Goal: Transaction & Acquisition: Purchase product/service

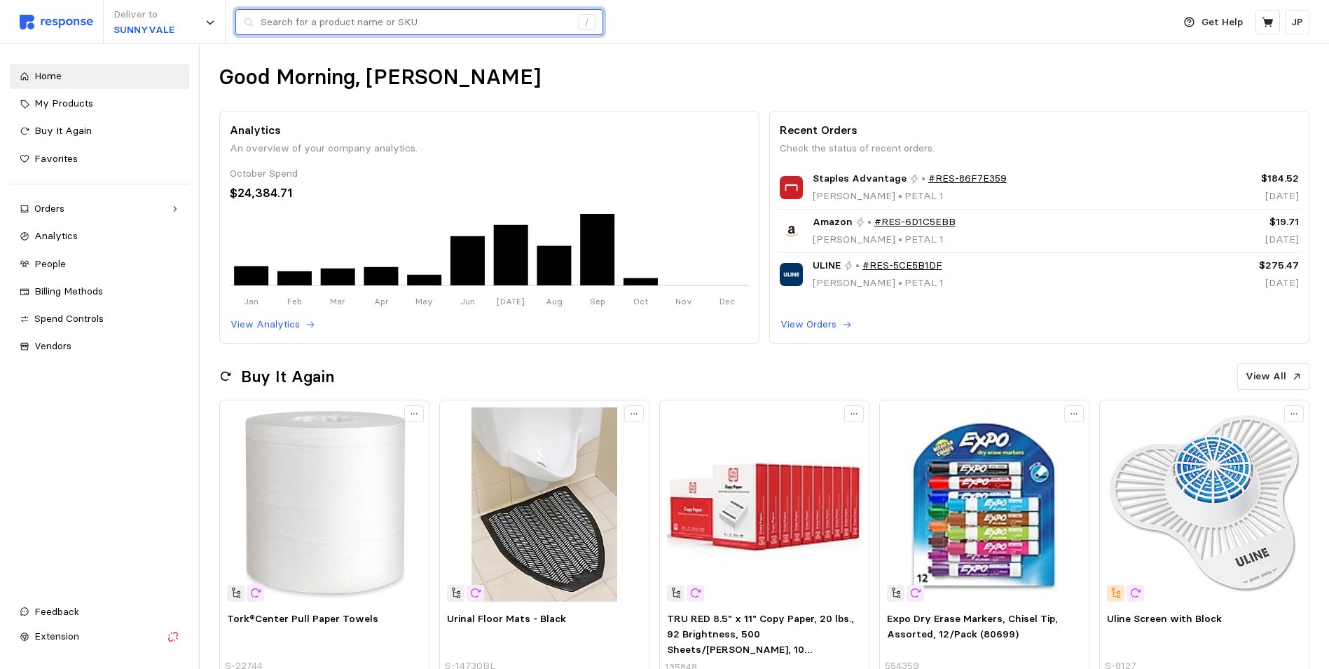
click at [342, 25] on input "text" at bounding box center [416, 22] width 310 height 25
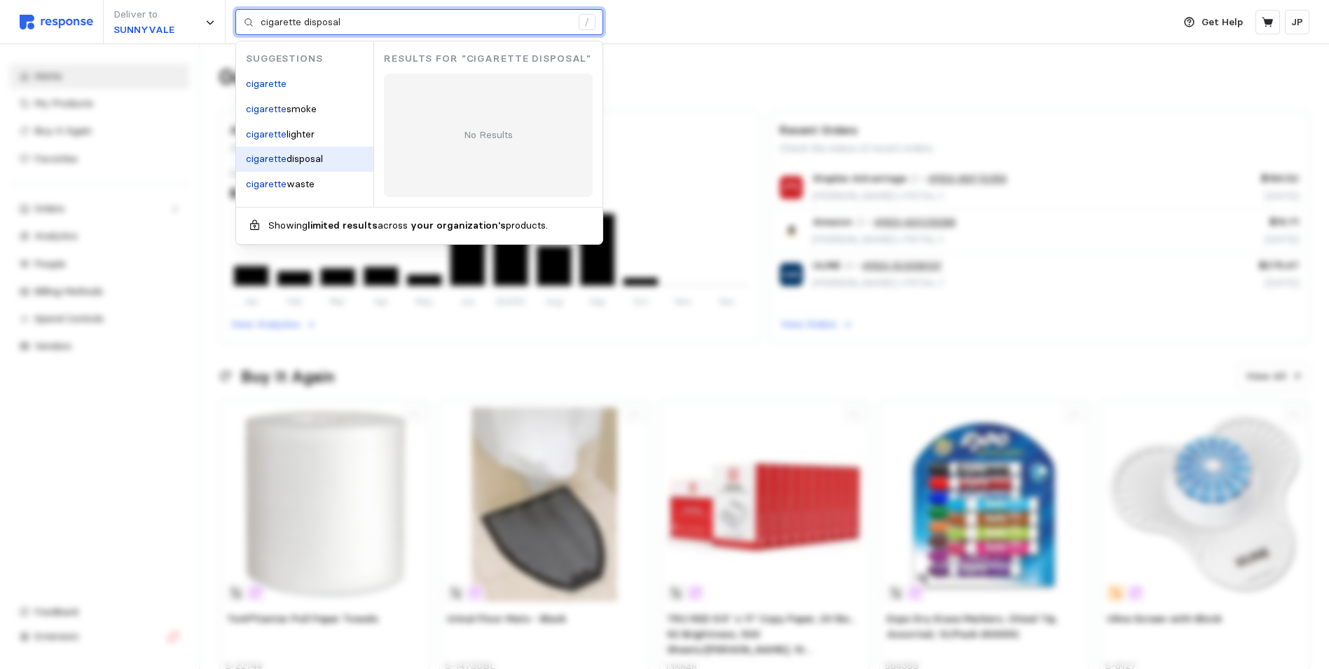
click at [308, 155] on span "disposal" at bounding box center [305, 158] width 36 height 13
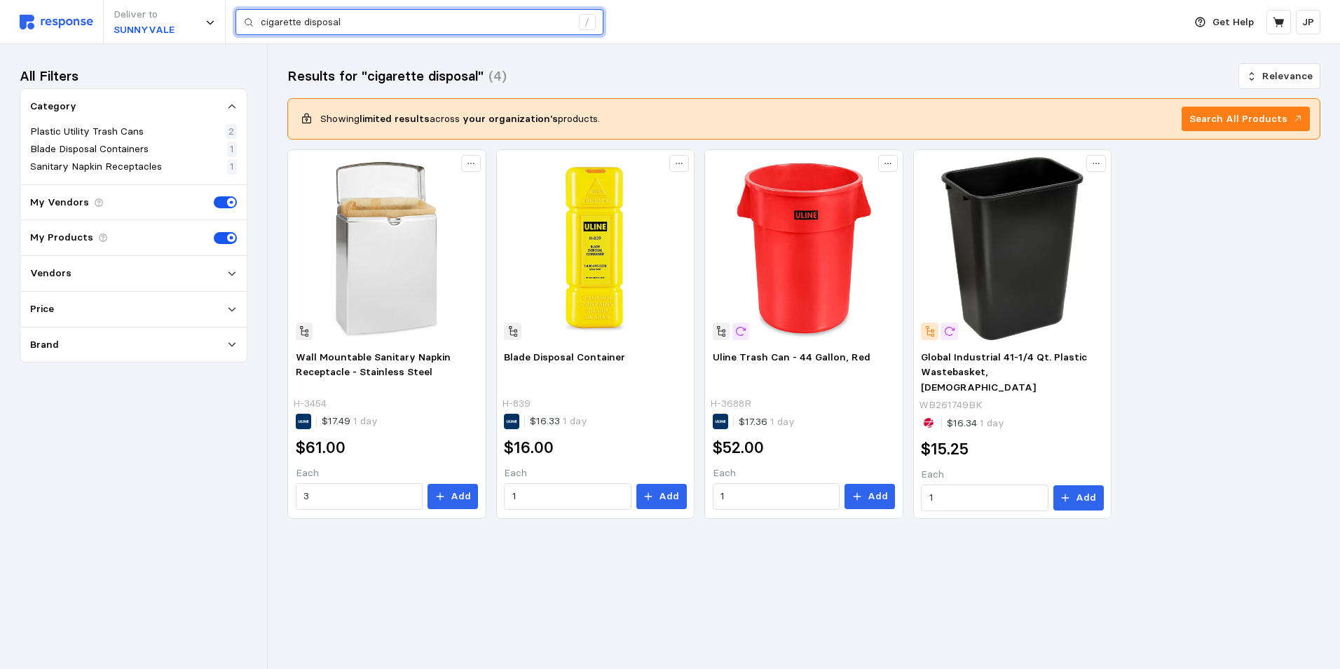
drag, startPoint x: 343, startPoint y: 18, endPoint x: 306, endPoint y: 19, distance: 37.1
click at [306, 19] on input "cigarette disposal" at bounding box center [416, 22] width 310 height 25
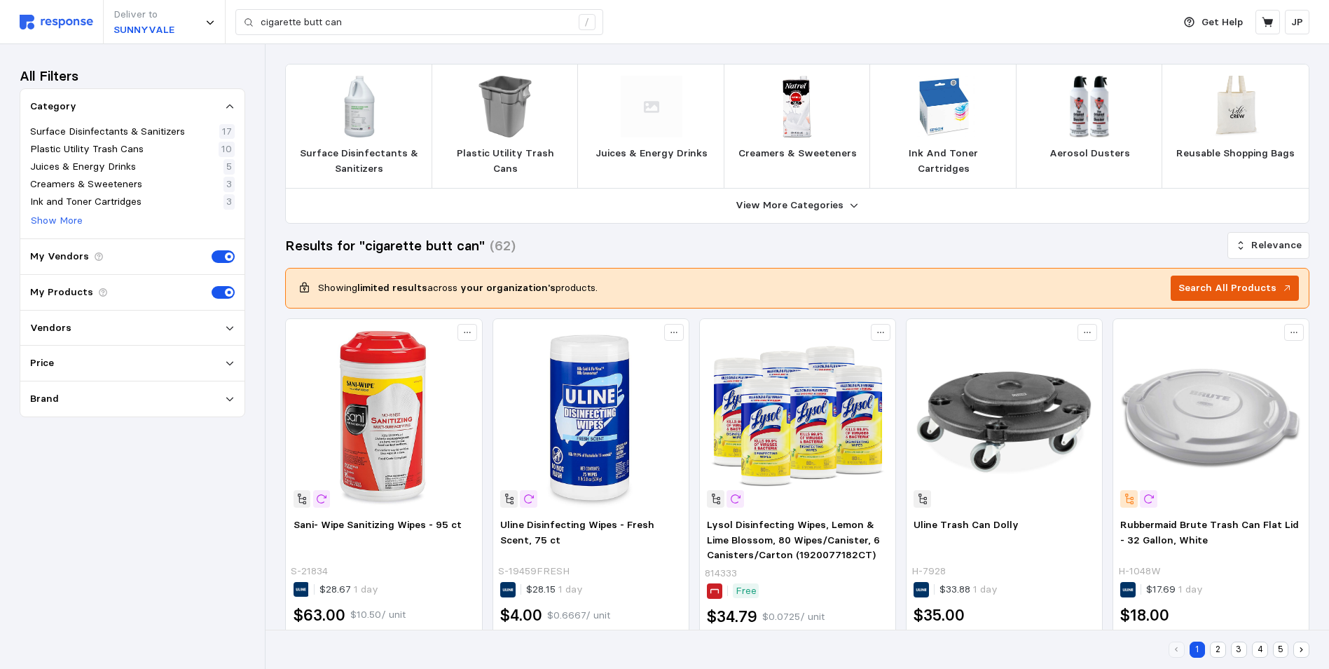
click at [1213, 283] on p "Search All Products" at bounding box center [1228, 287] width 98 height 15
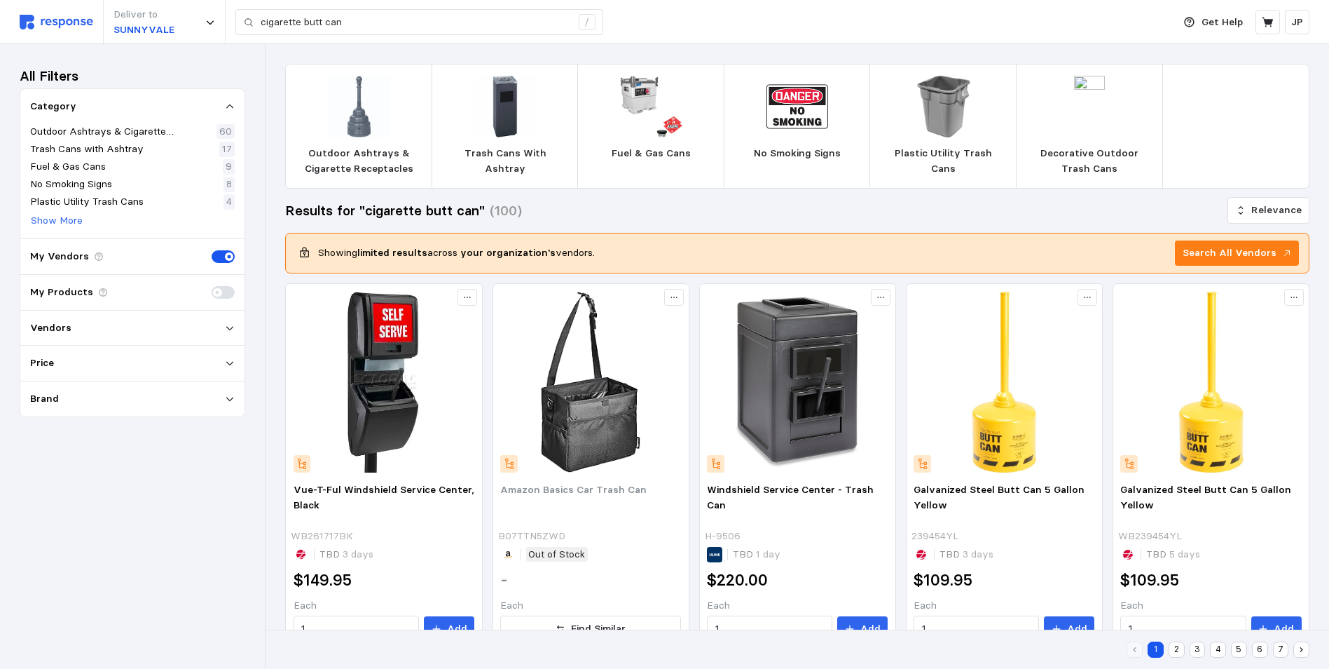
click at [359, 121] on img at bounding box center [360, 107] width 62 height 62
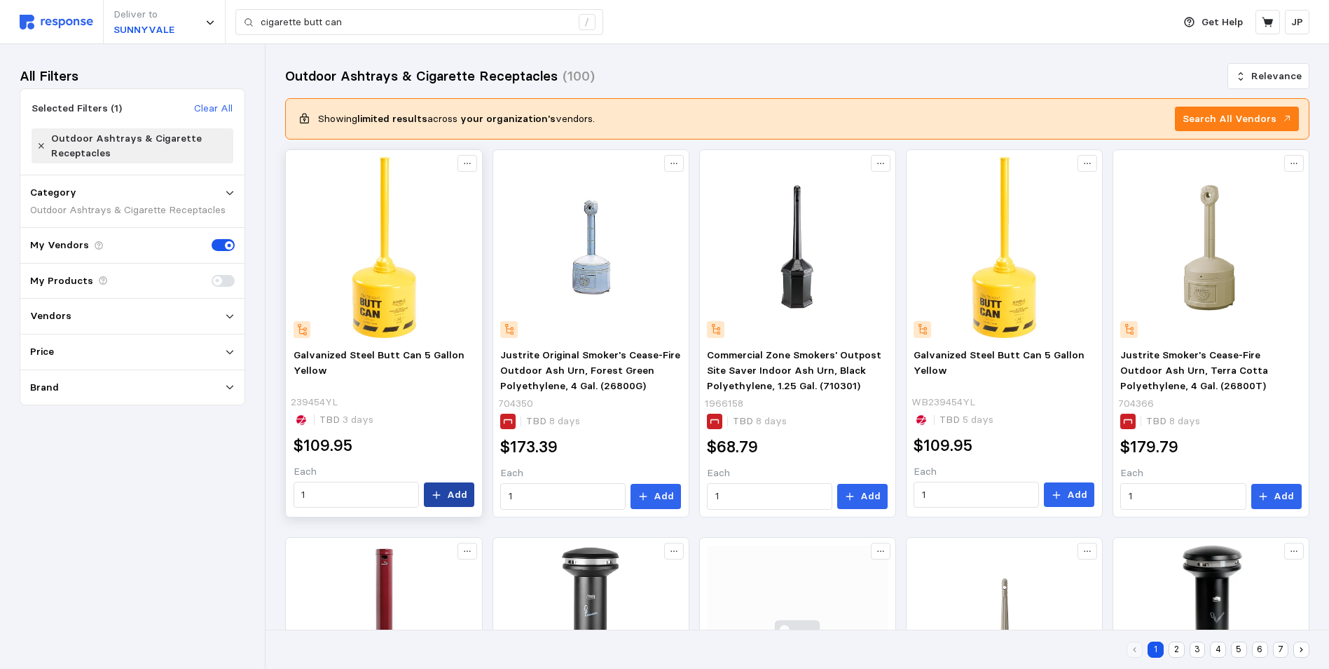
click at [453, 488] on p "Add" at bounding box center [457, 494] width 20 height 15
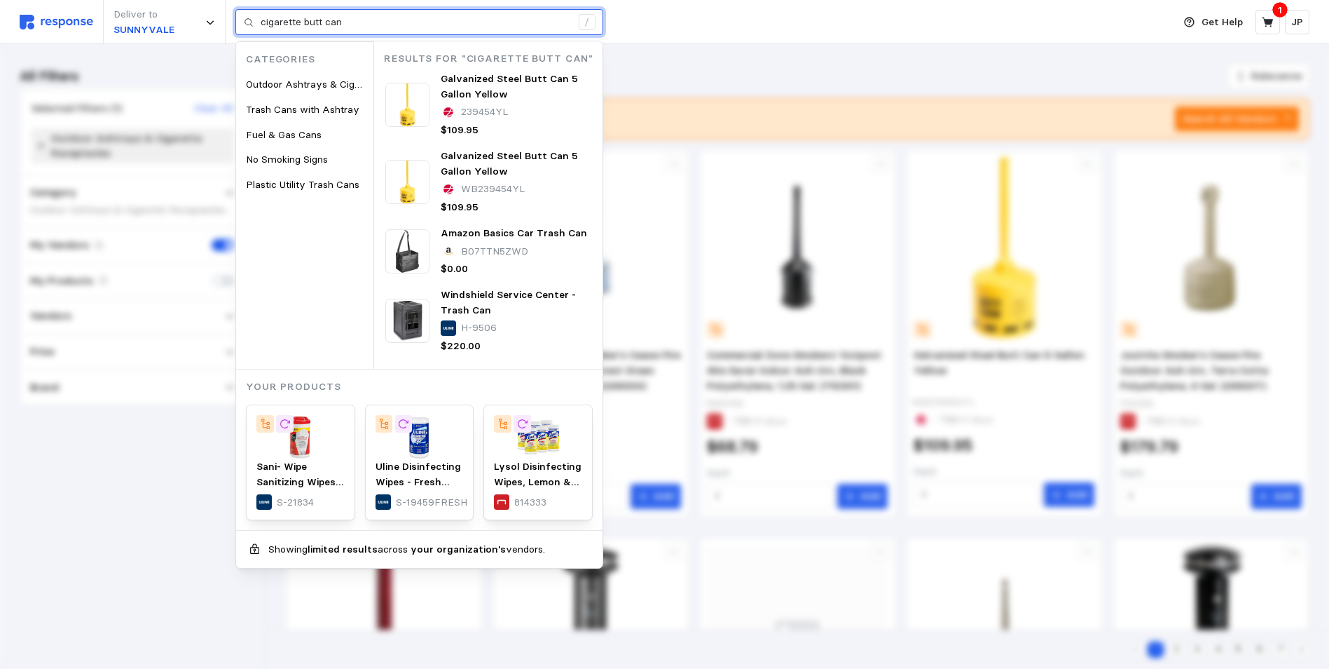
drag, startPoint x: 355, startPoint y: 20, endPoint x: 259, endPoint y: 20, distance: 96.0
click at [259, 20] on div "cigarette butt can /" at bounding box center [419, 22] width 368 height 27
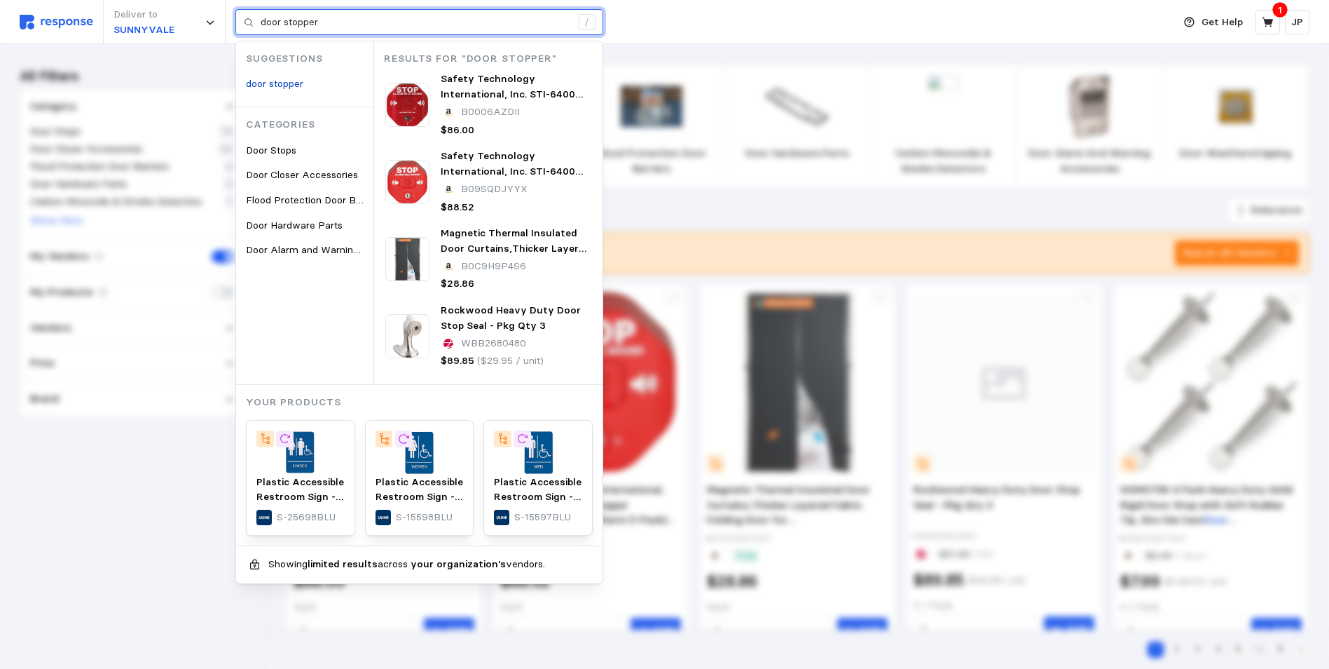
drag, startPoint x: 341, startPoint y: 22, endPoint x: 255, endPoint y: 20, distance: 85.5
click at [255, 20] on div "door stopper /" at bounding box center [419, 22] width 368 height 27
click at [331, 21] on input "door stopper" at bounding box center [416, 22] width 310 height 25
click at [321, 21] on input "door stopper" at bounding box center [416, 22] width 310 height 25
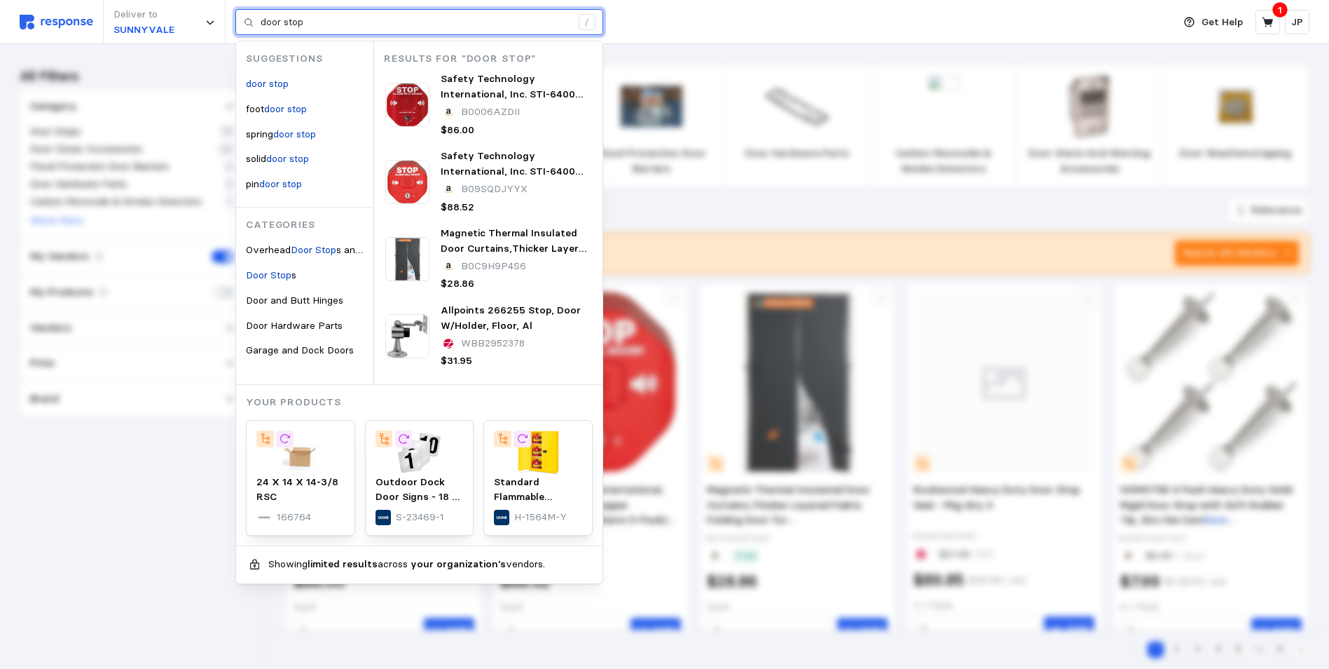
type input "door stop"
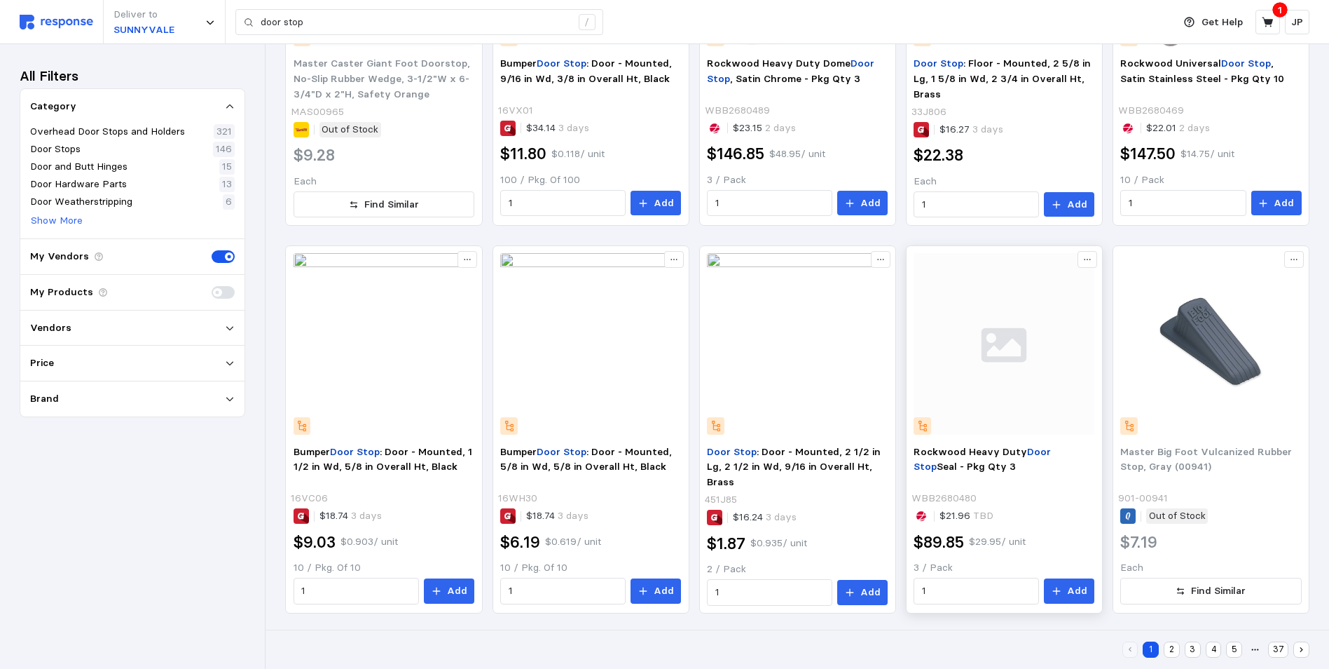
scroll to position [851, 0]
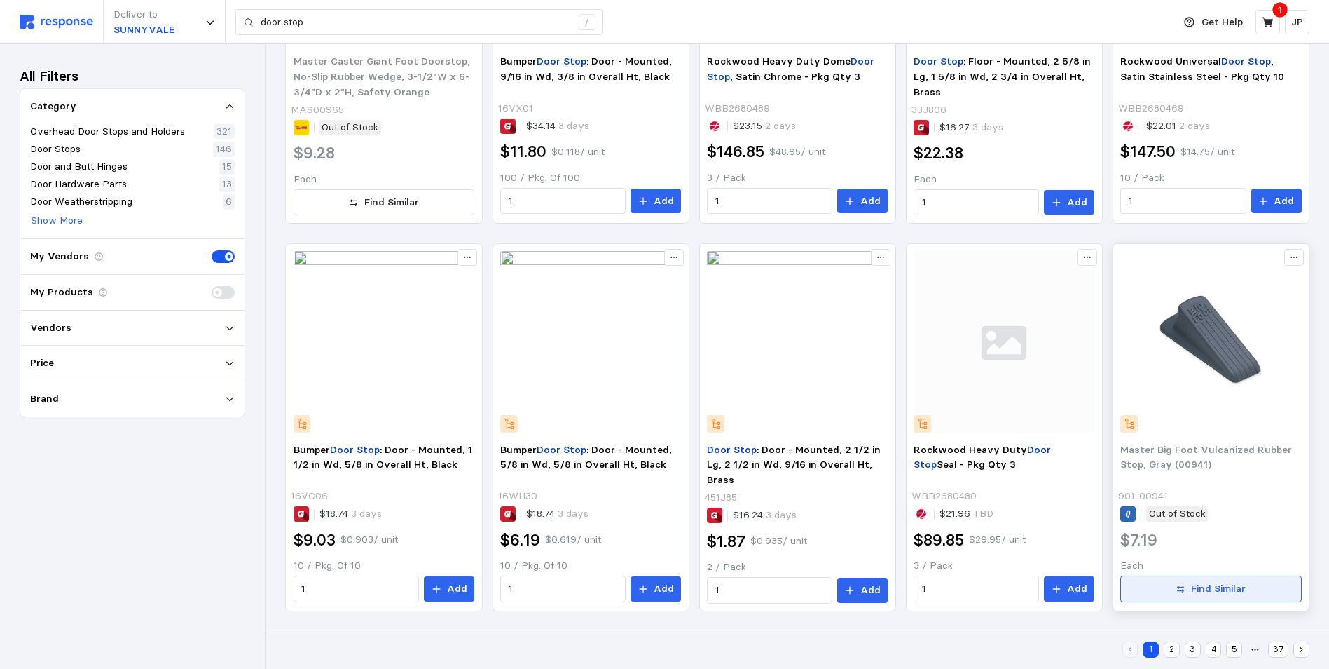
click at [1207, 582] on p "Find Similar" at bounding box center [1218, 588] width 55 height 15
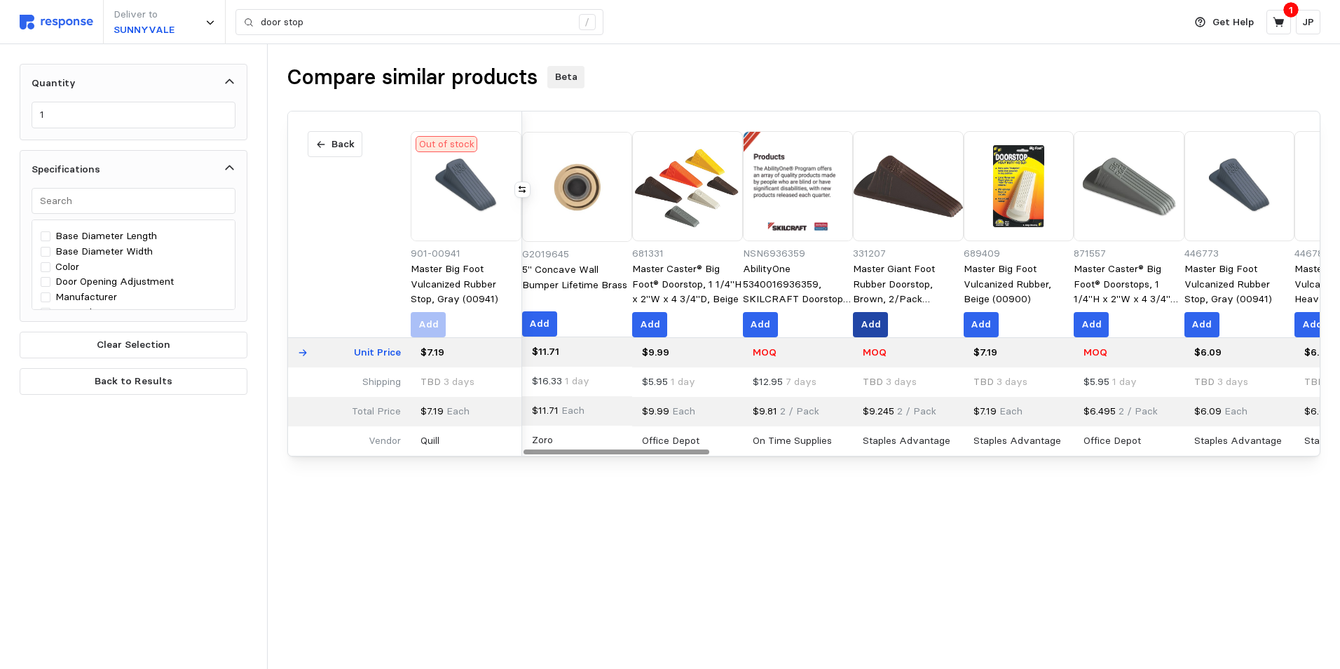
click at [881, 321] on p "Add" at bounding box center [871, 324] width 20 height 15
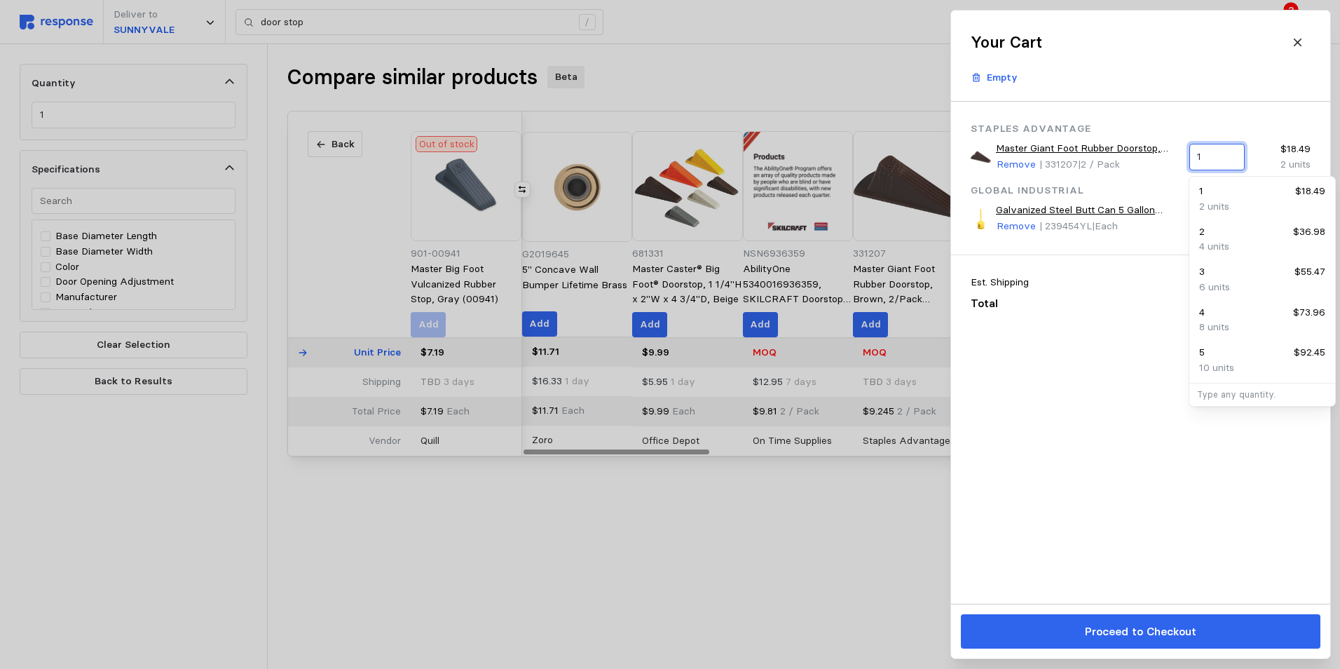
click at [1211, 154] on input "1" at bounding box center [1216, 156] width 39 height 25
type input "3"
click at [1149, 388] on div "Staples Advantage Master Giant Foot Rubber Doorstop, Brown, 2/Pack (00969) Remo…" at bounding box center [1140, 353] width 379 height 502
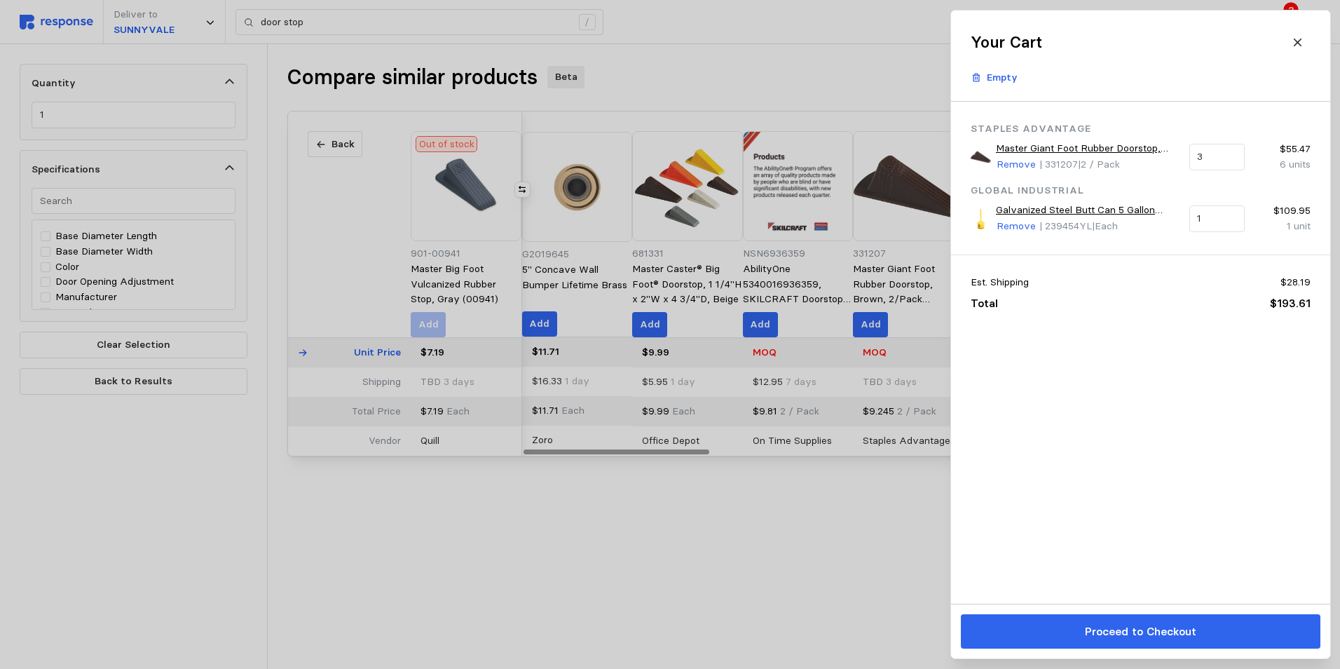
click at [326, 20] on div at bounding box center [670, 334] width 1340 height 669
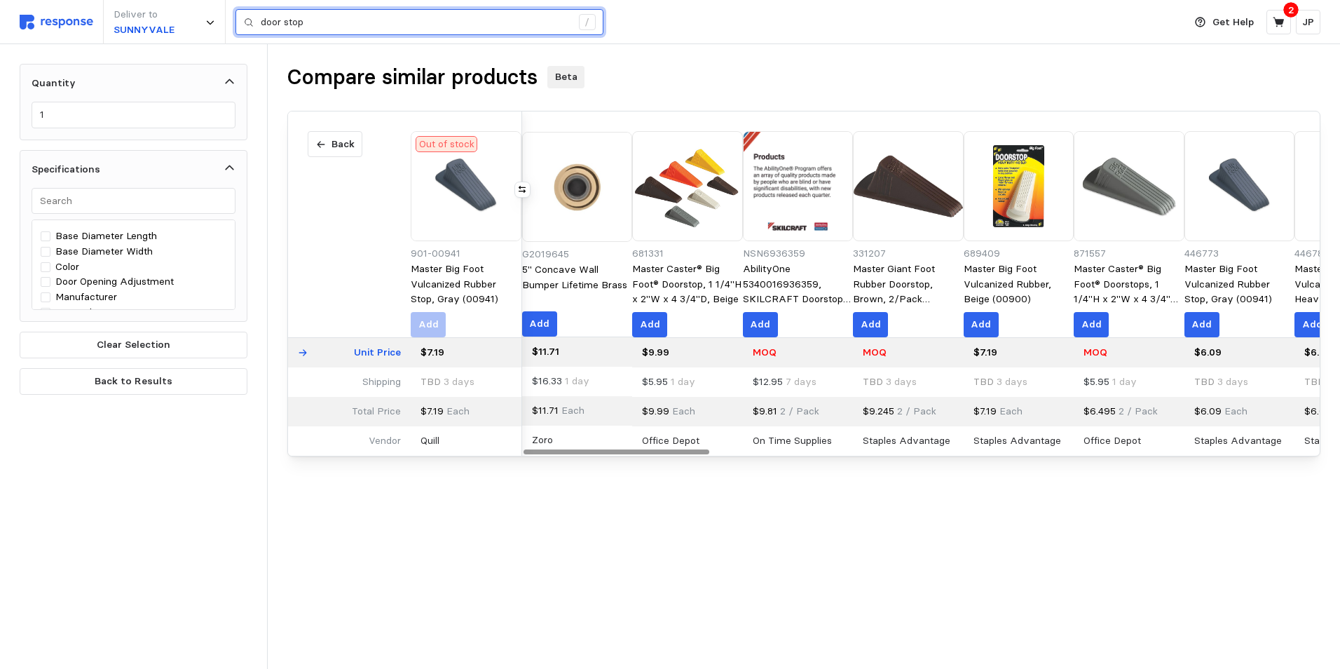
drag, startPoint x: 317, startPoint y: 19, endPoint x: 254, endPoint y: 22, distance: 63.1
click at [256, 20] on div "door stop /" at bounding box center [419, 22] width 368 height 27
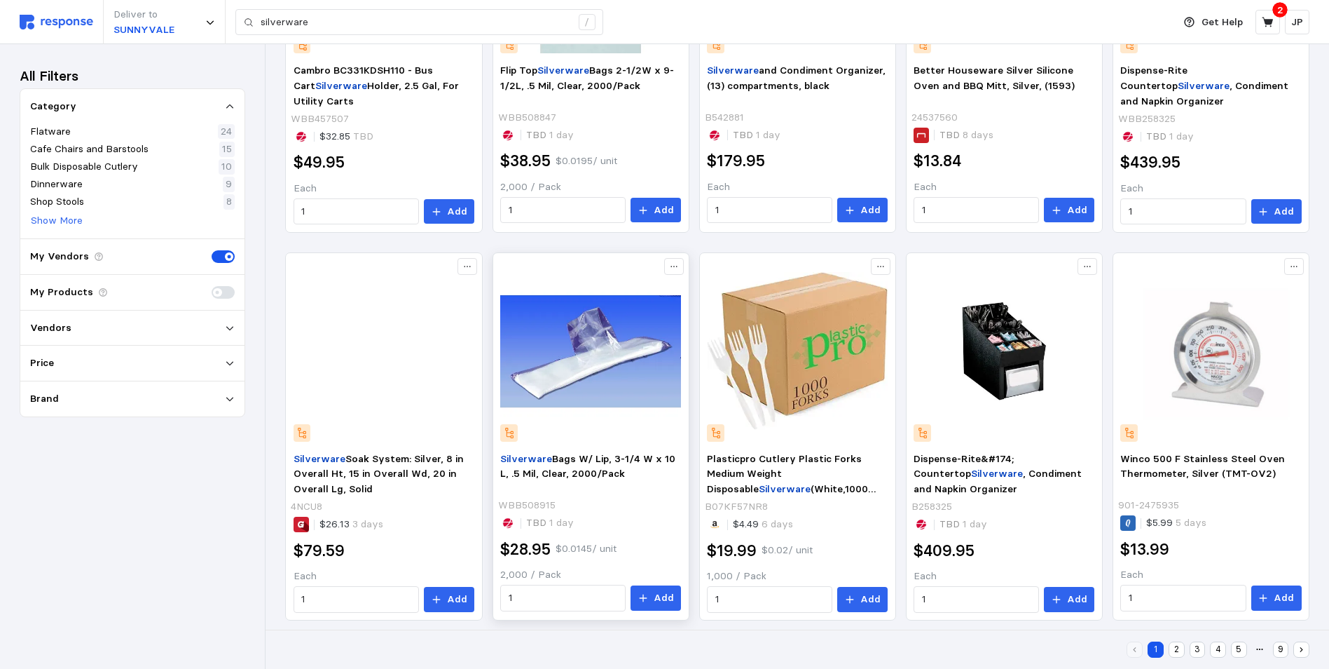
scroll to position [852, 0]
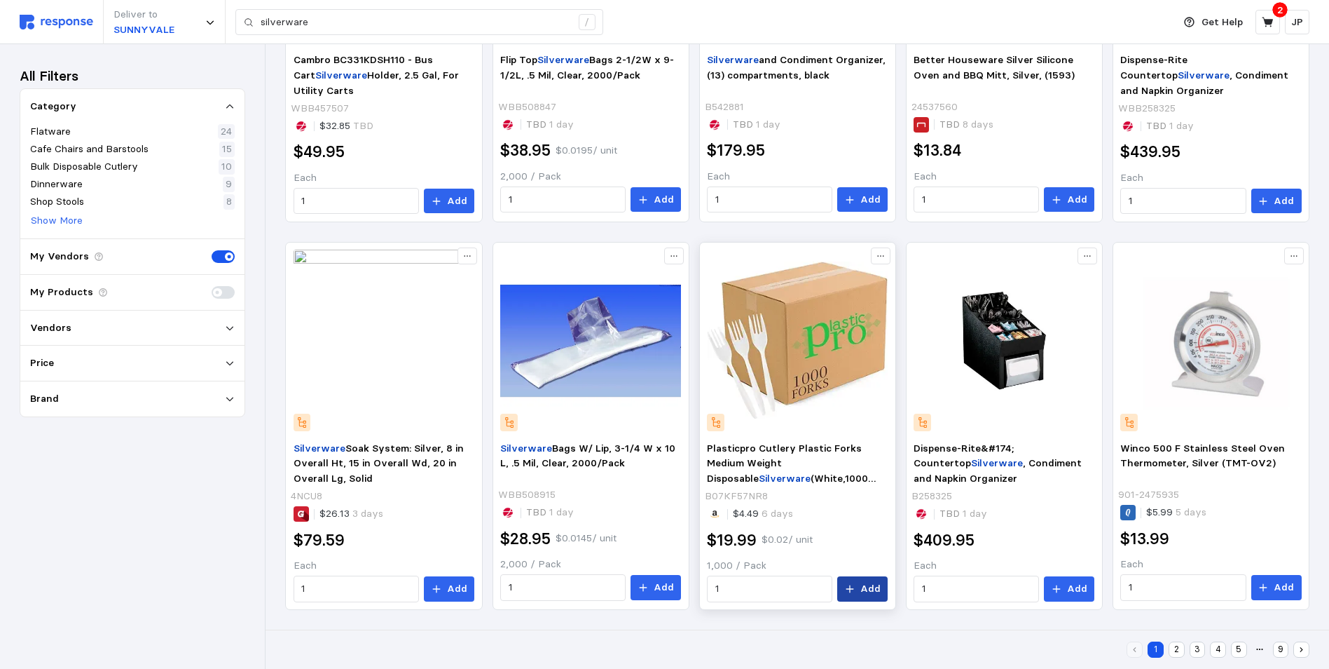
click at [868, 584] on p "Add" at bounding box center [871, 588] width 20 height 15
click at [1178, 644] on button "2" at bounding box center [1177, 649] width 16 height 16
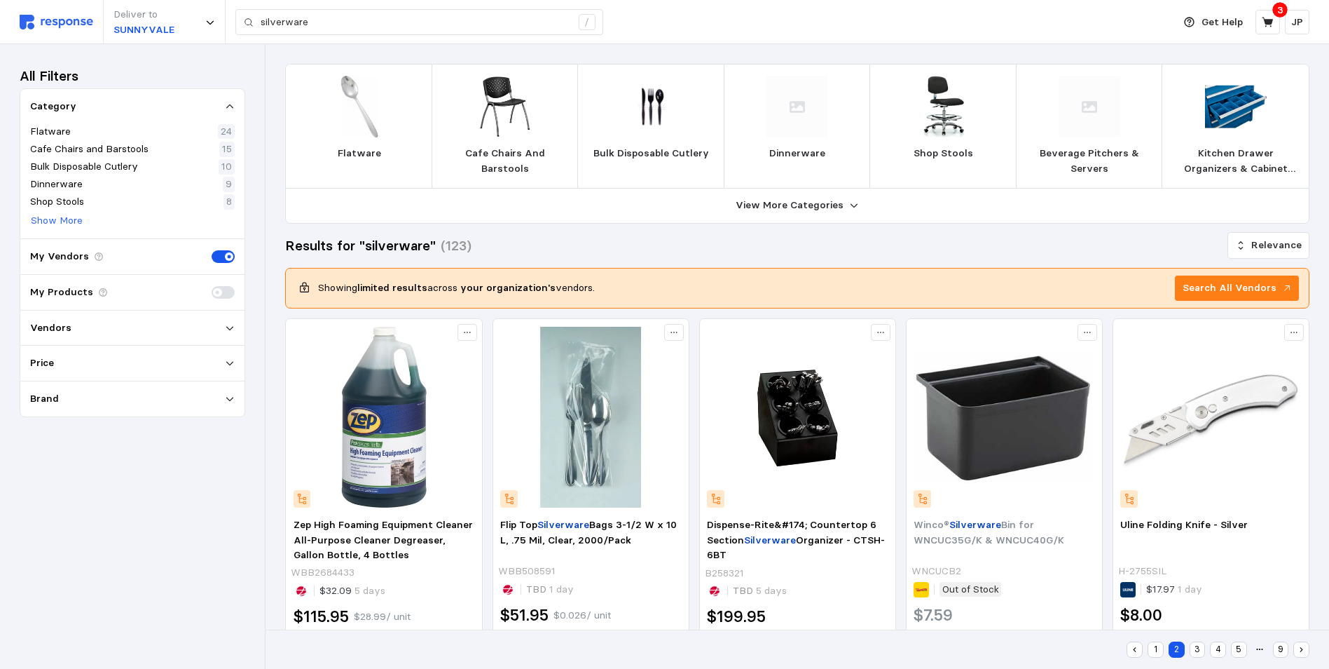
click at [664, 151] on p "Bulk Disposable Cutlery" at bounding box center [652, 153] width 116 height 15
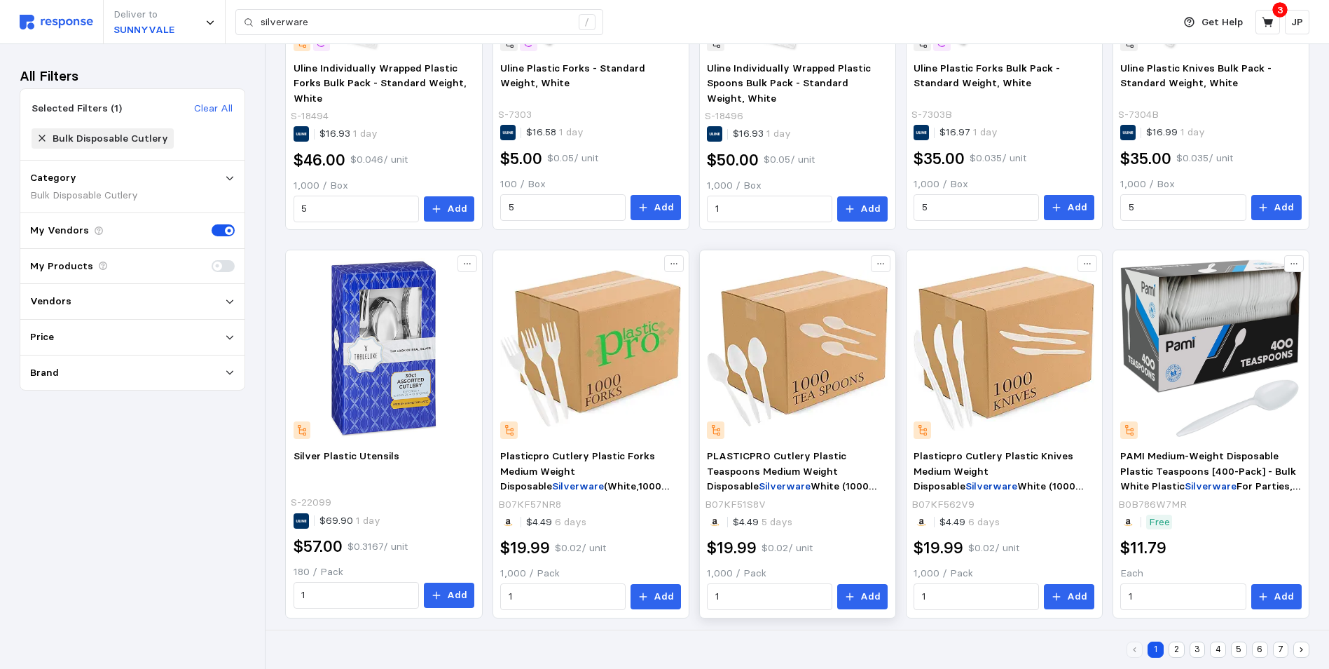
scroll to position [683, 0]
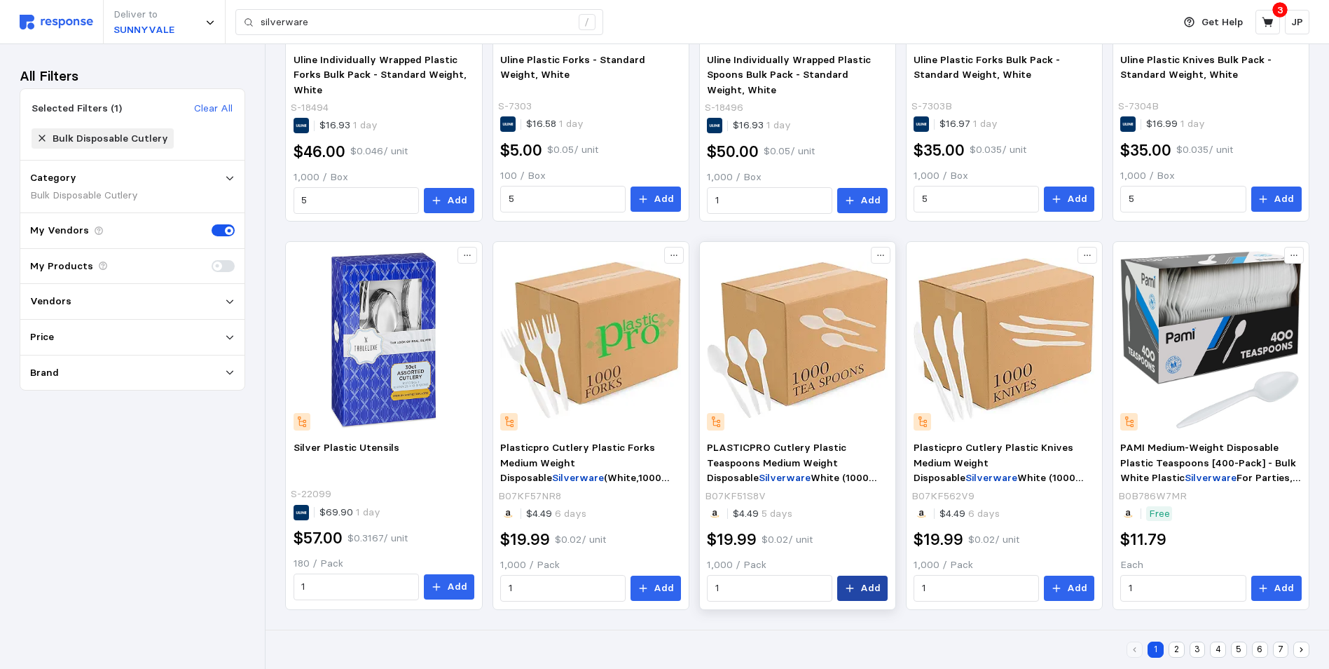
click at [877, 583] on p "Add" at bounding box center [871, 587] width 20 height 15
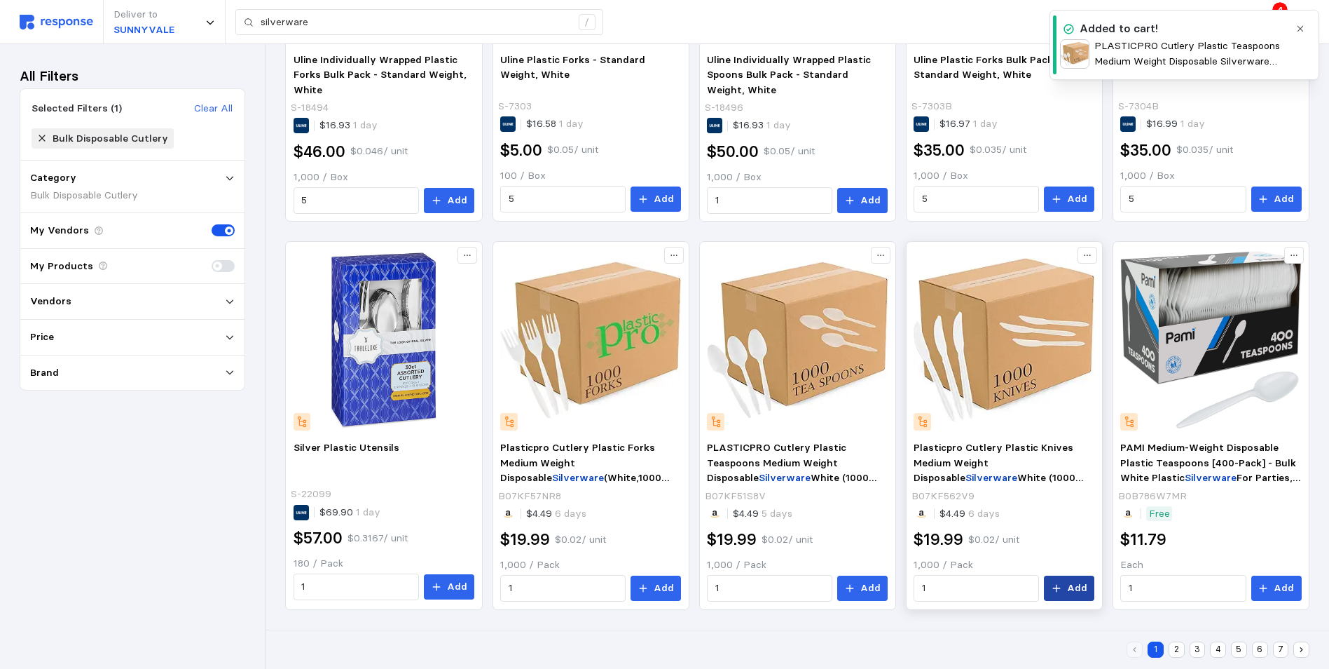
click at [1067, 585] on button "Add" at bounding box center [1069, 587] width 50 height 25
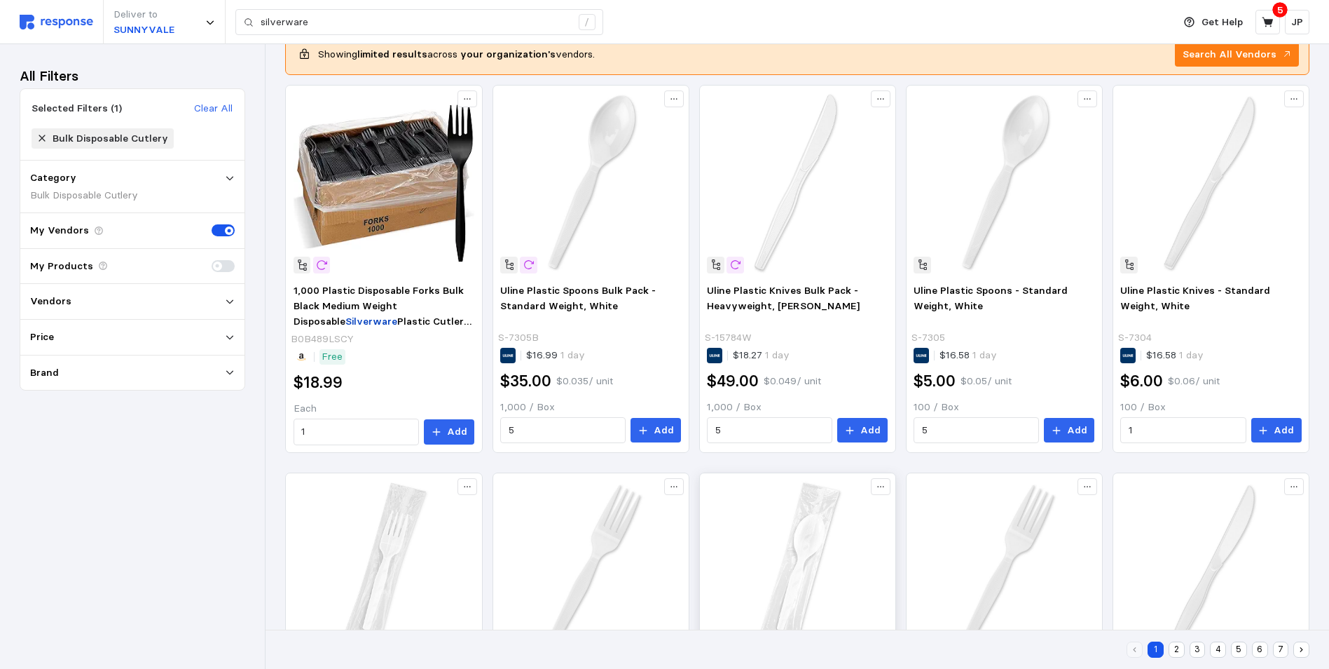
scroll to position [0, 0]
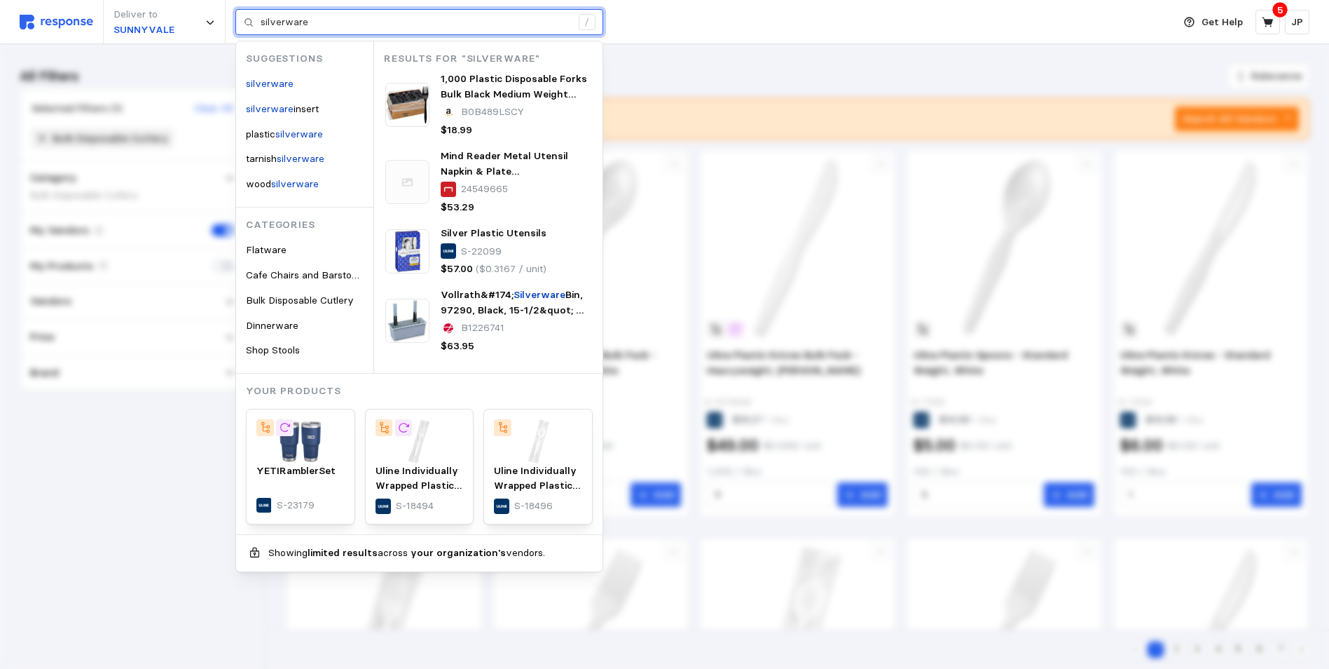
drag, startPoint x: 312, startPoint y: 22, endPoint x: 258, endPoint y: 22, distance: 54.0
click at [258, 22] on div "silverware /" at bounding box center [419, 22] width 368 height 27
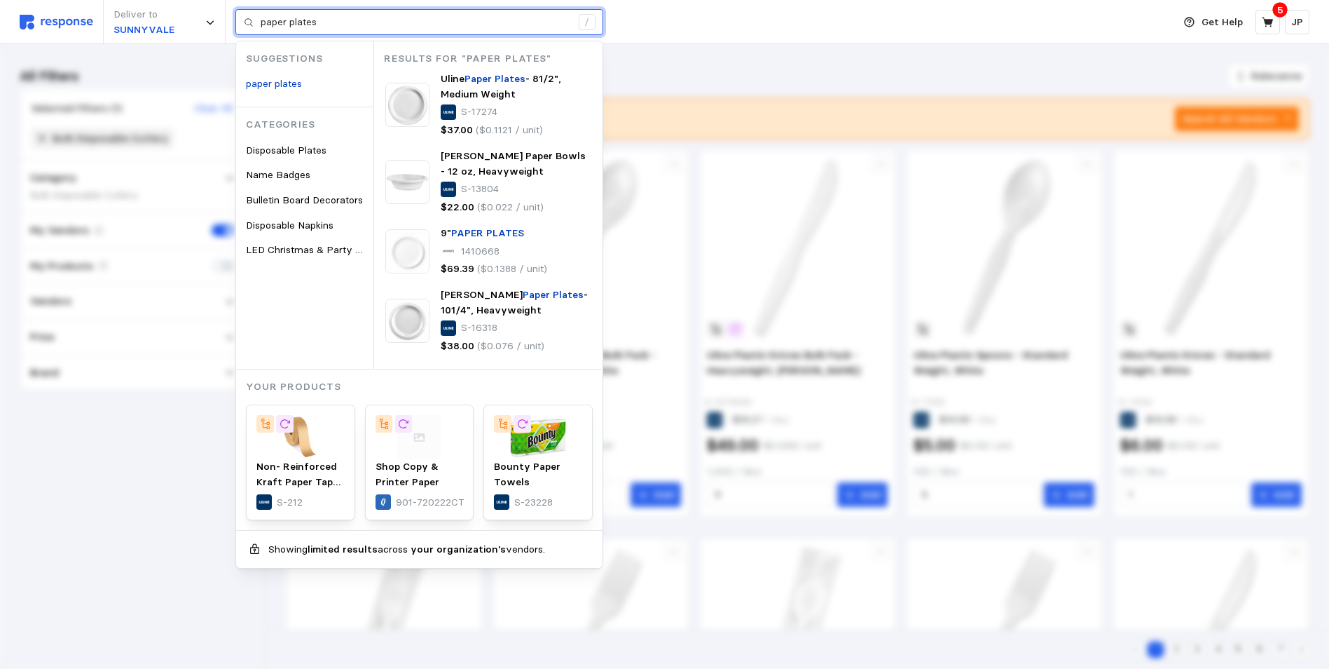
type input "paper plates"
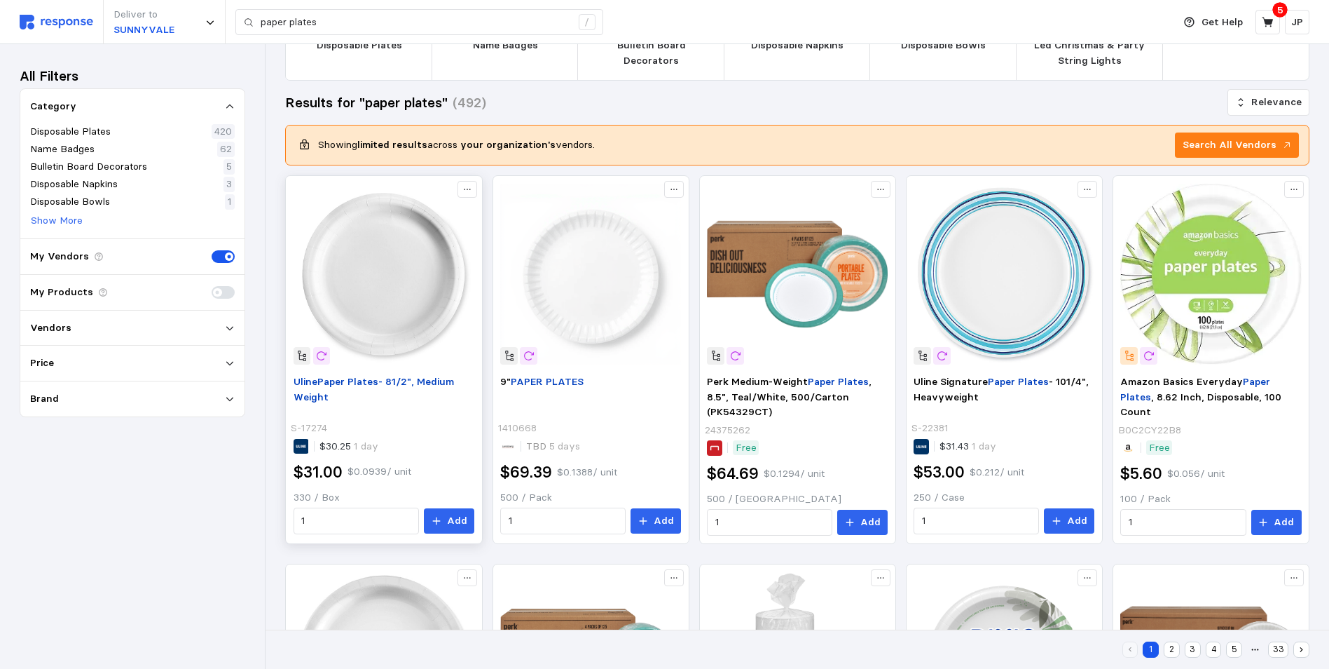
scroll to position [140, 0]
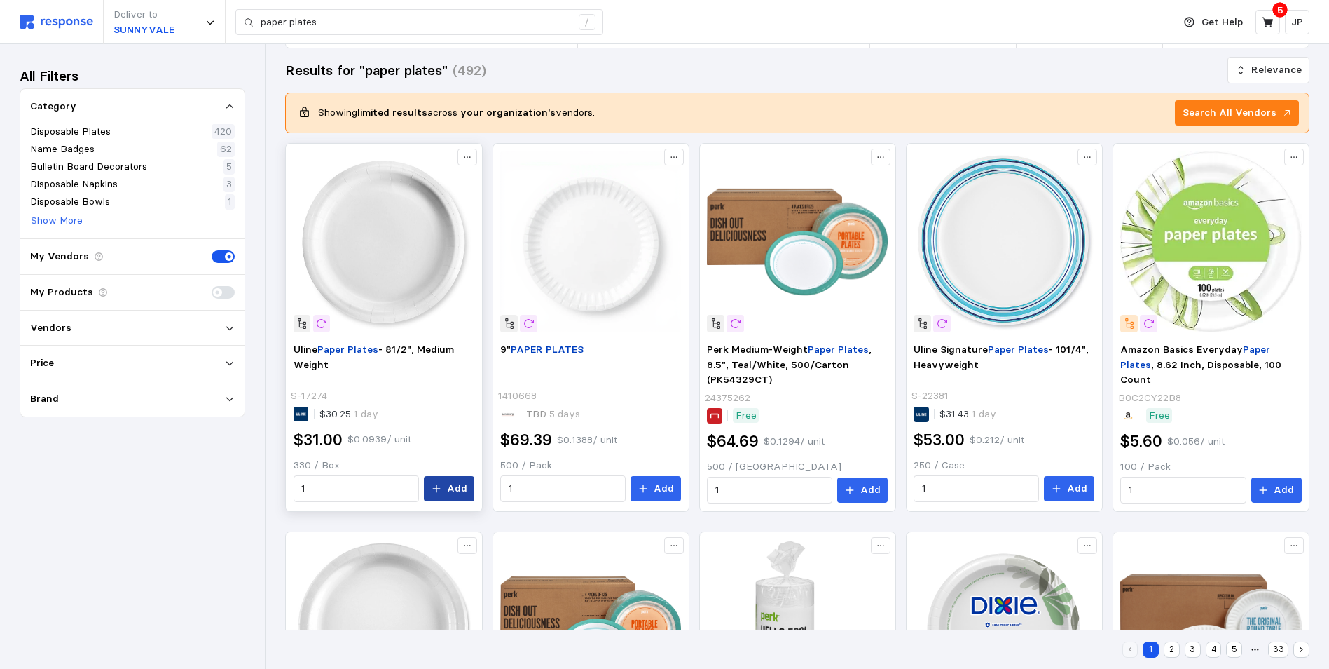
click at [455, 484] on p "Add" at bounding box center [457, 488] width 20 height 15
click at [1271, 17] on icon at bounding box center [1268, 22] width 13 height 13
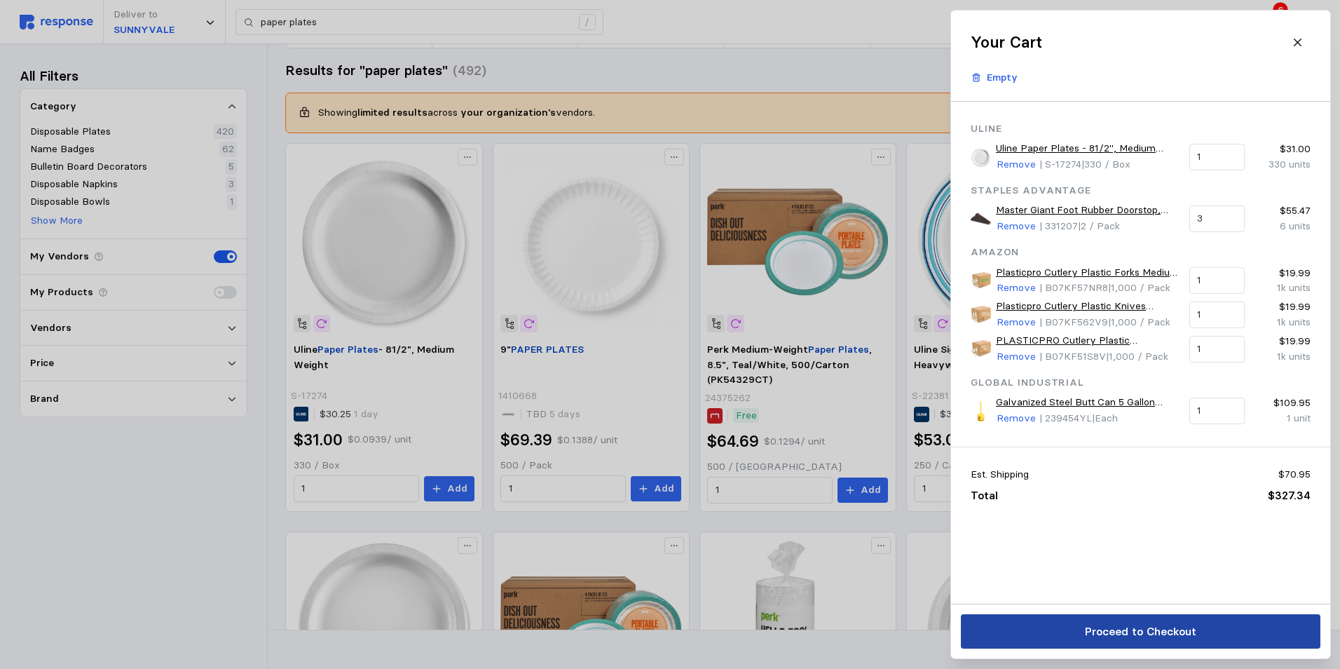
click at [1160, 627] on p "Proceed to Checkout" at bounding box center [1139, 631] width 111 height 18
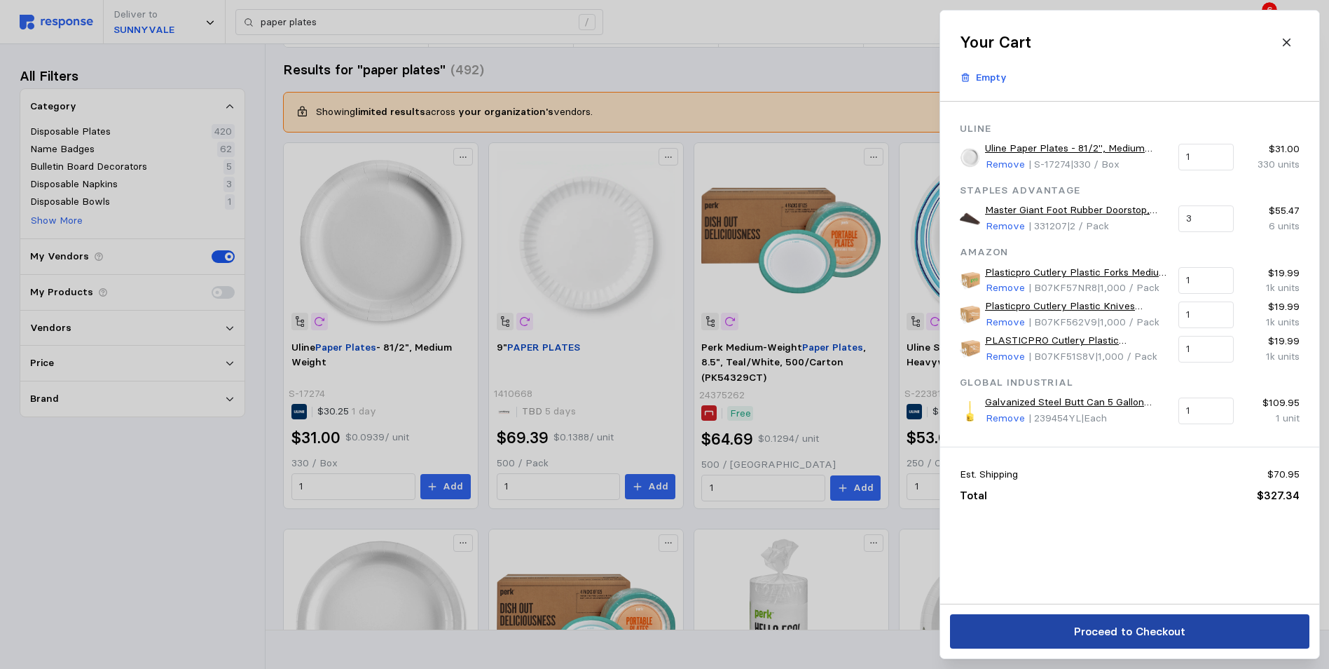
scroll to position [106, 0]
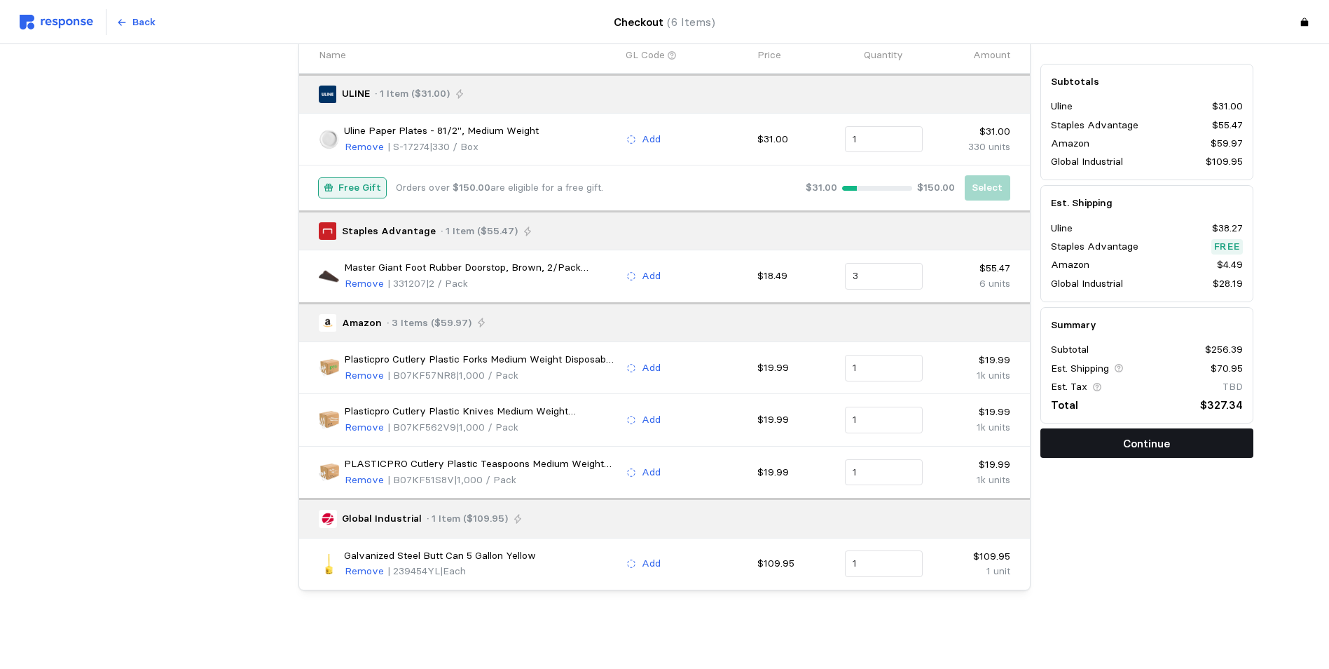
click at [1139, 441] on p "Continue" at bounding box center [1146, 443] width 47 height 18
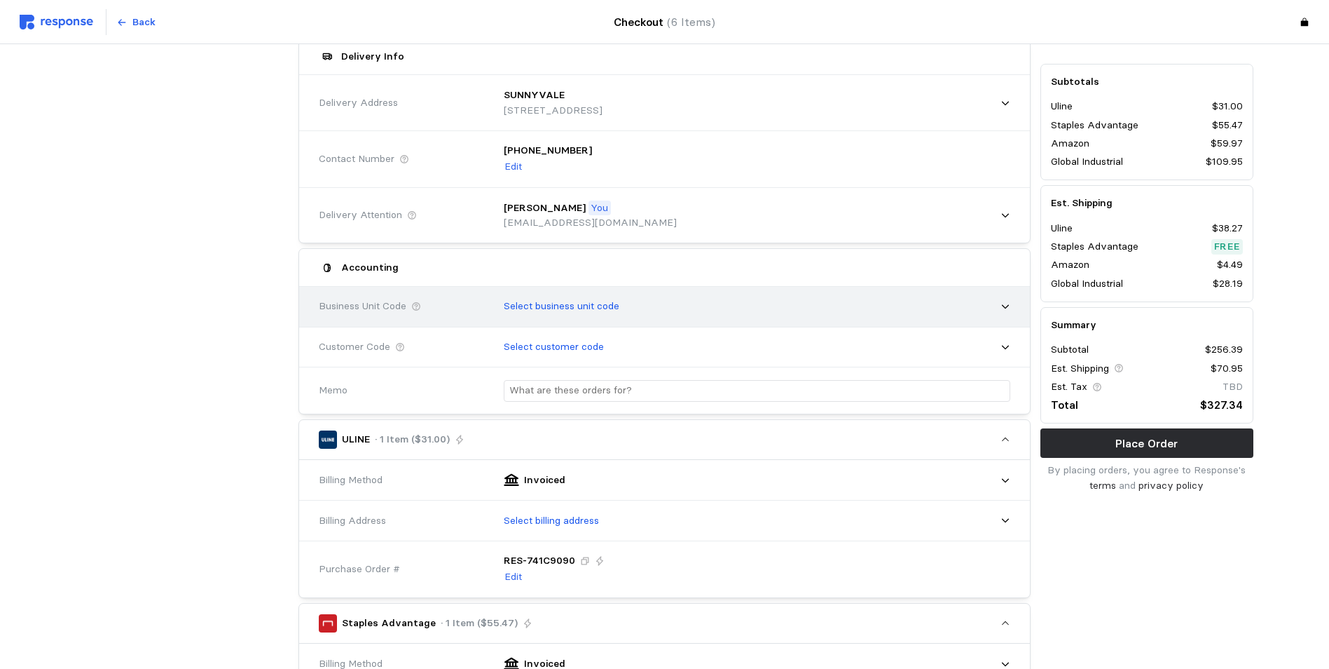
click at [998, 305] on div "Select business unit code" at bounding box center [752, 306] width 516 height 35
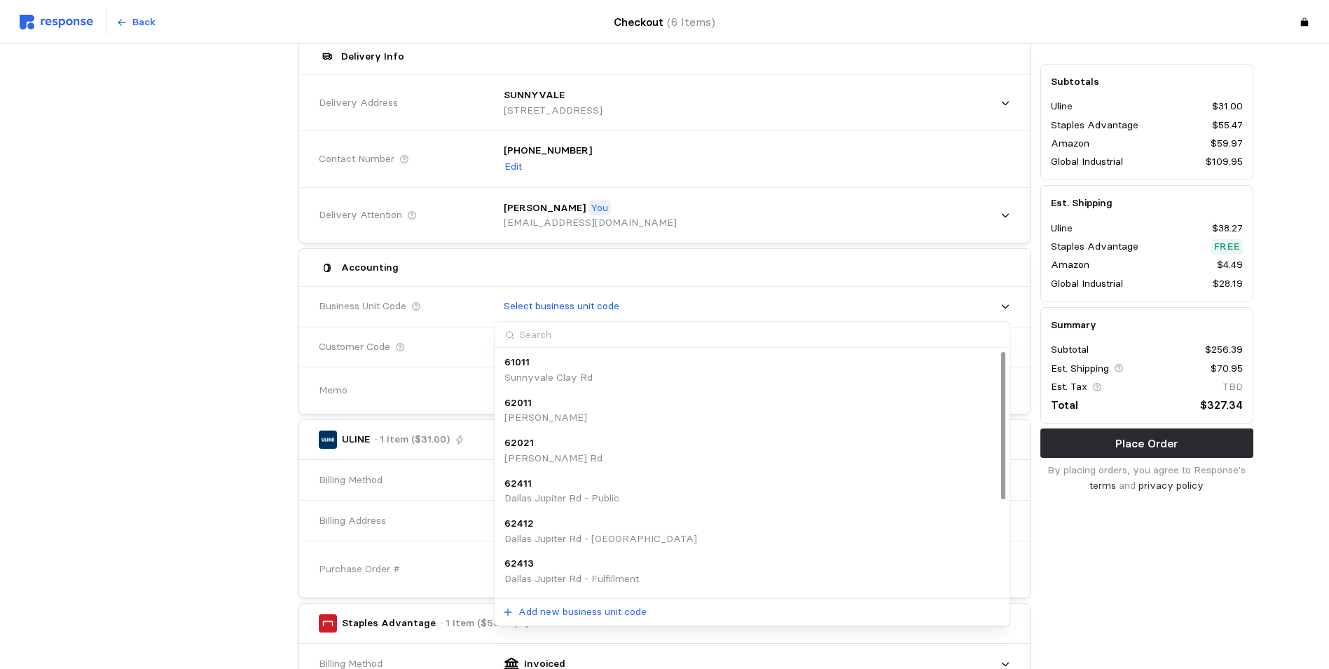
click at [561, 370] on p "Sunnyvale Clay Rd" at bounding box center [549, 377] width 88 height 15
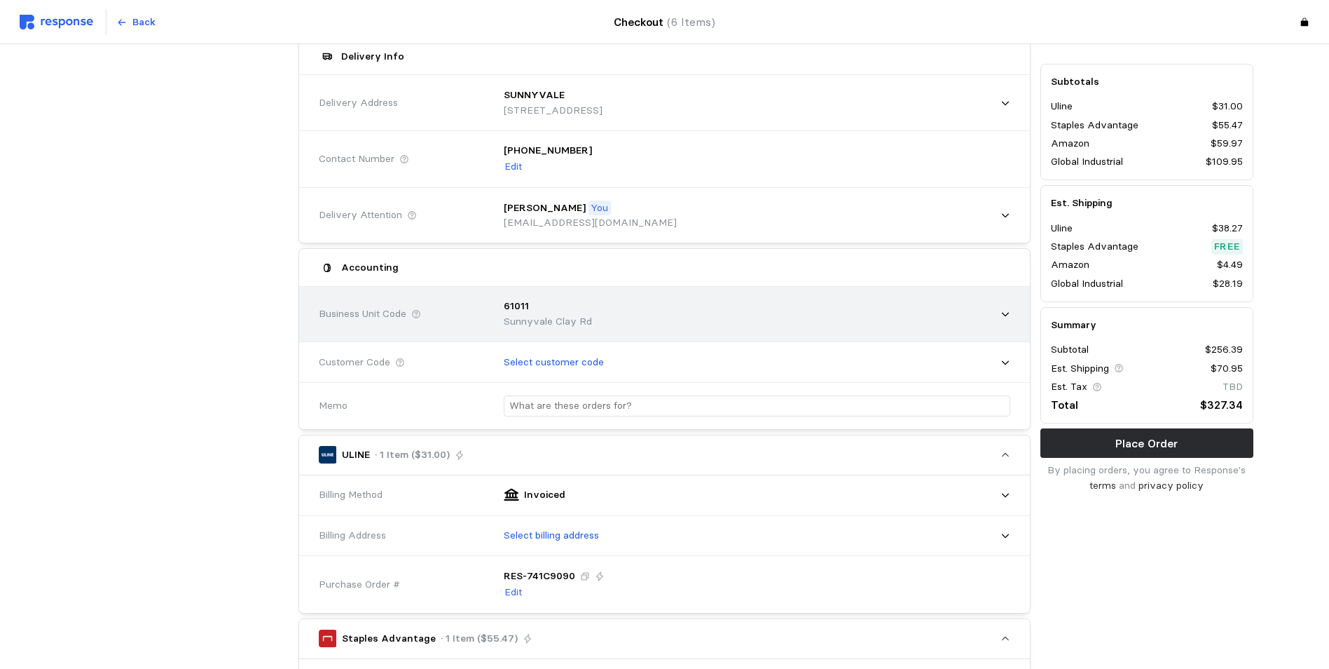
click at [1009, 313] on icon at bounding box center [1006, 314] width 10 height 10
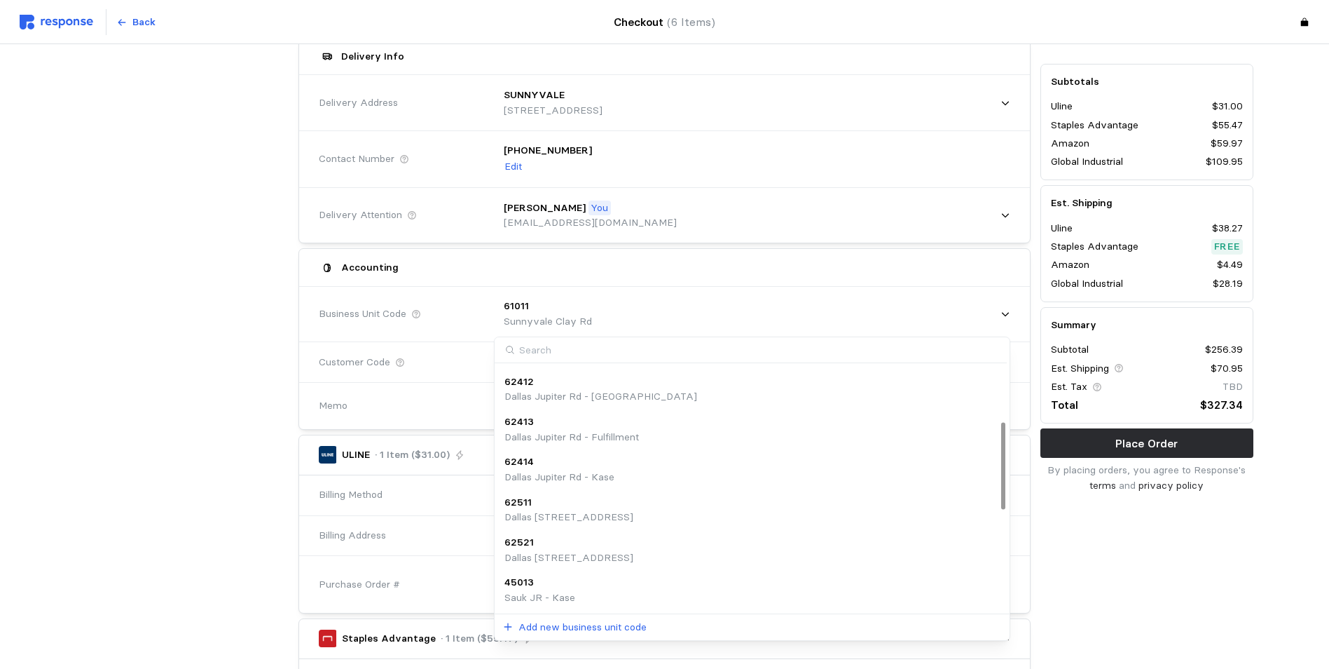
scroll to position [0, 0]
click at [543, 348] on input at bounding box center [751, 350] width 512 height 26
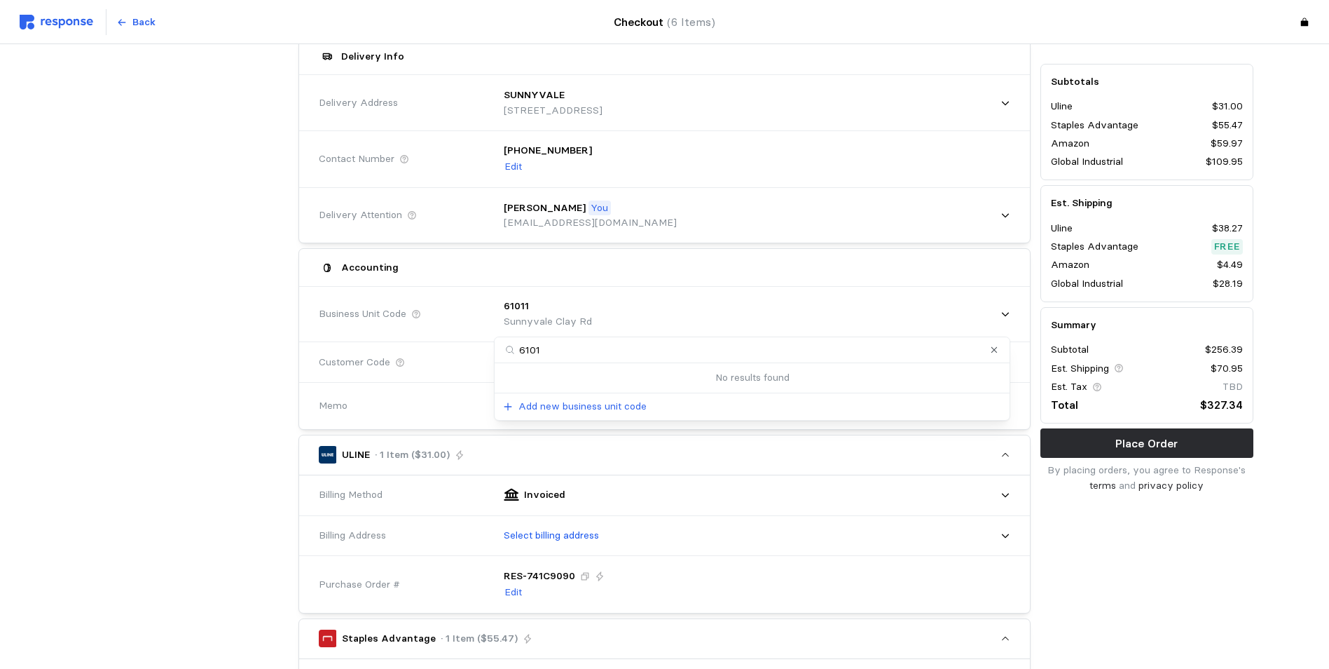
type input "61013"
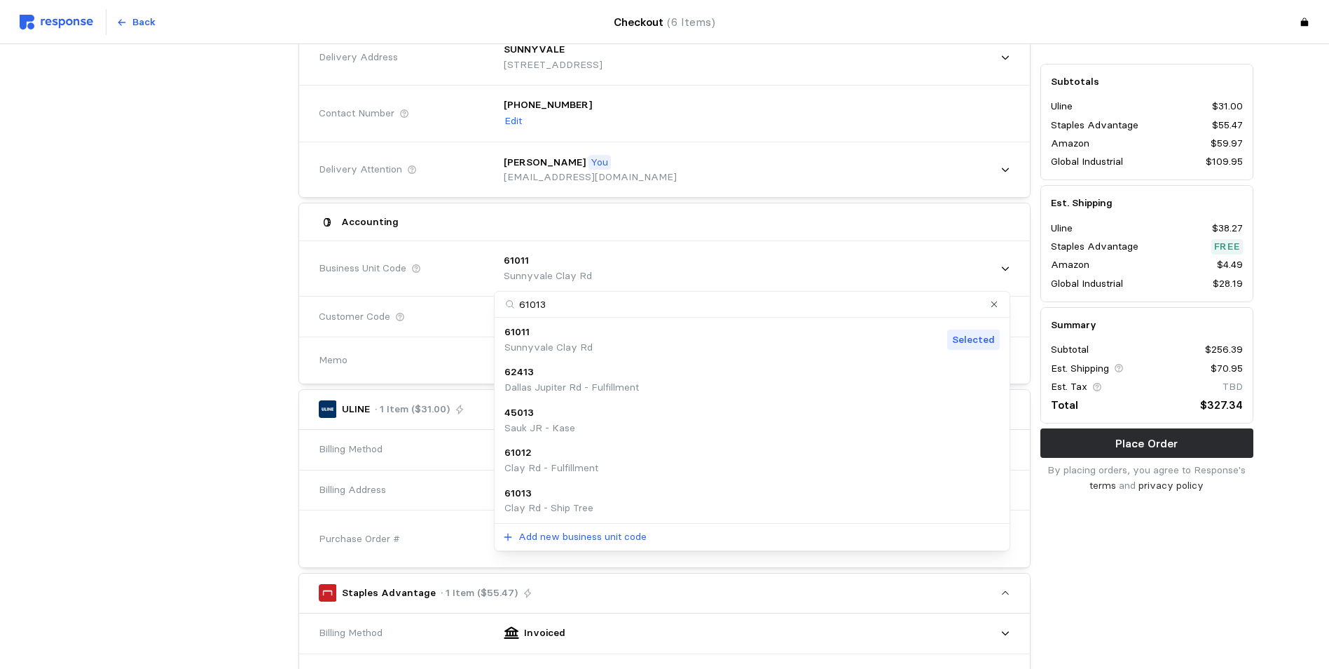
scroll to position [176, 0]
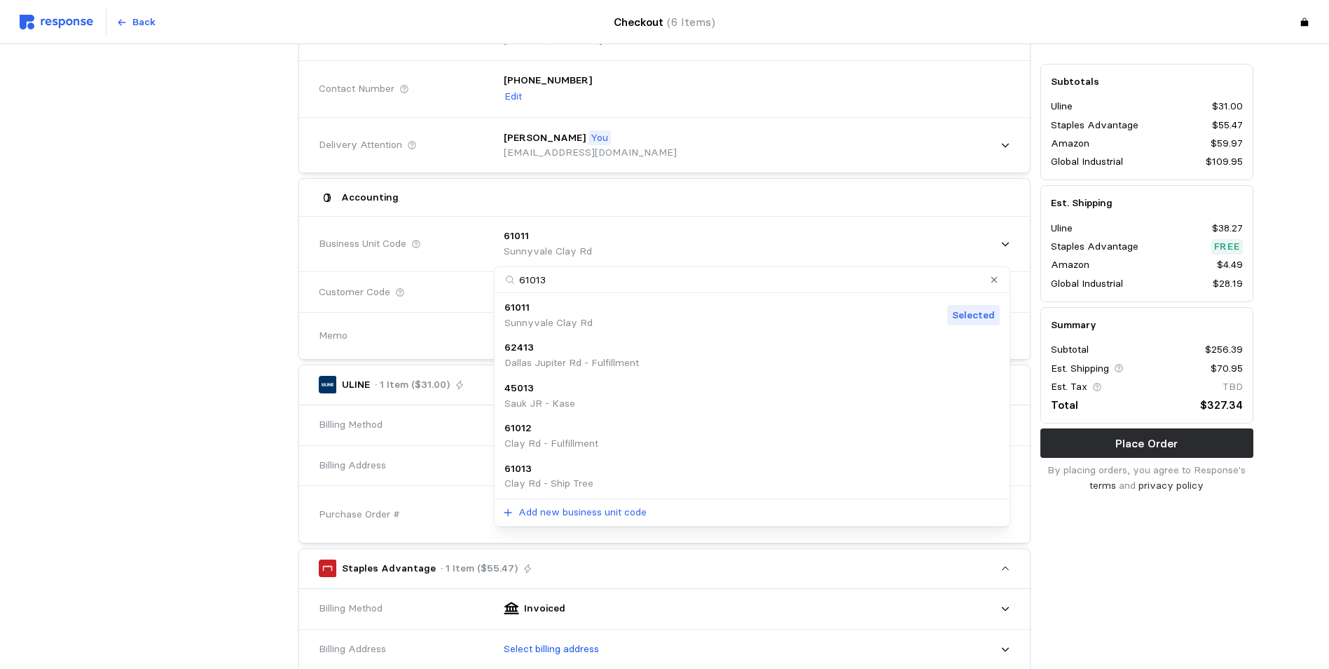
click at [547, 475] on div "61013" at bounding box center [549, 468] width 89 height 15
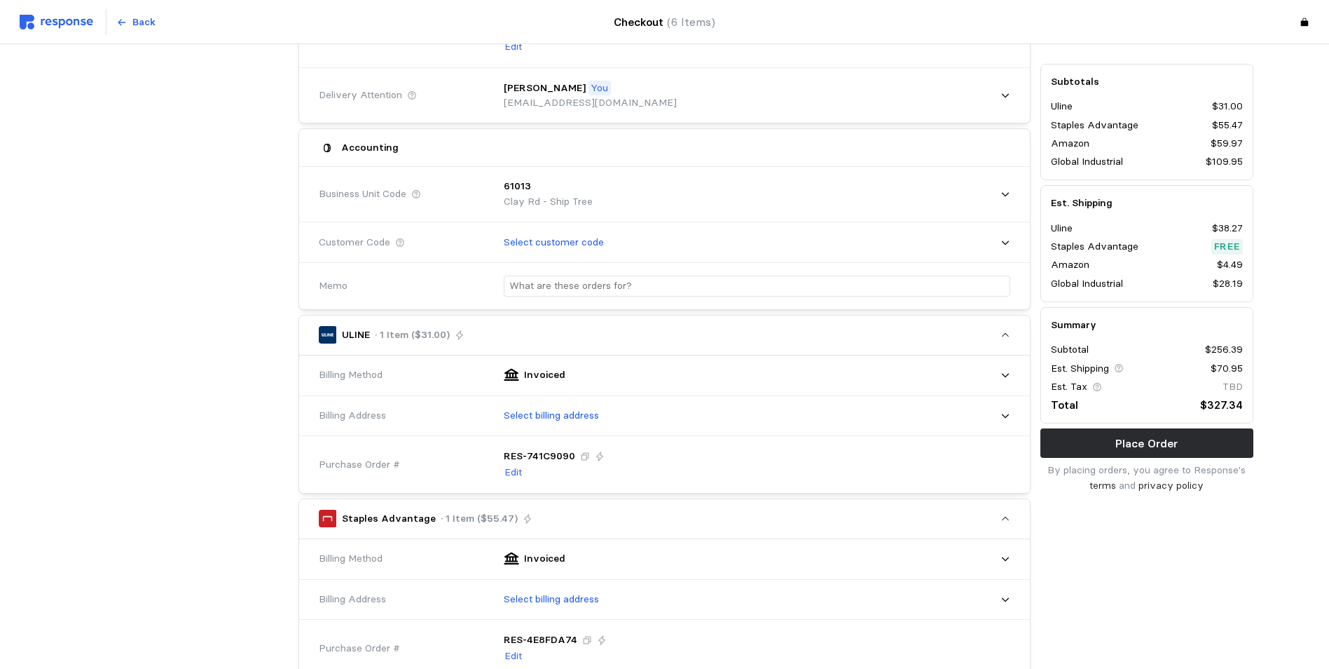
scroll to position [246, 0]
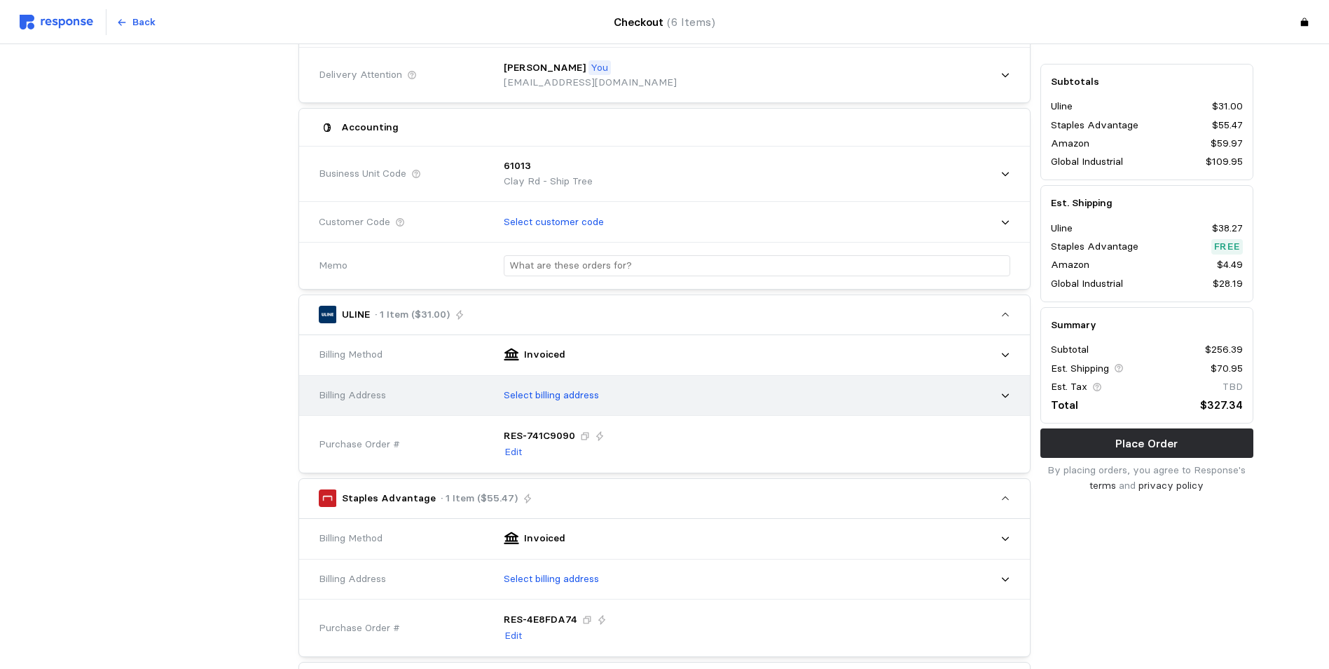
click at [1003, 392] on icon at bounding box center [1006, 395] width 10 height 10
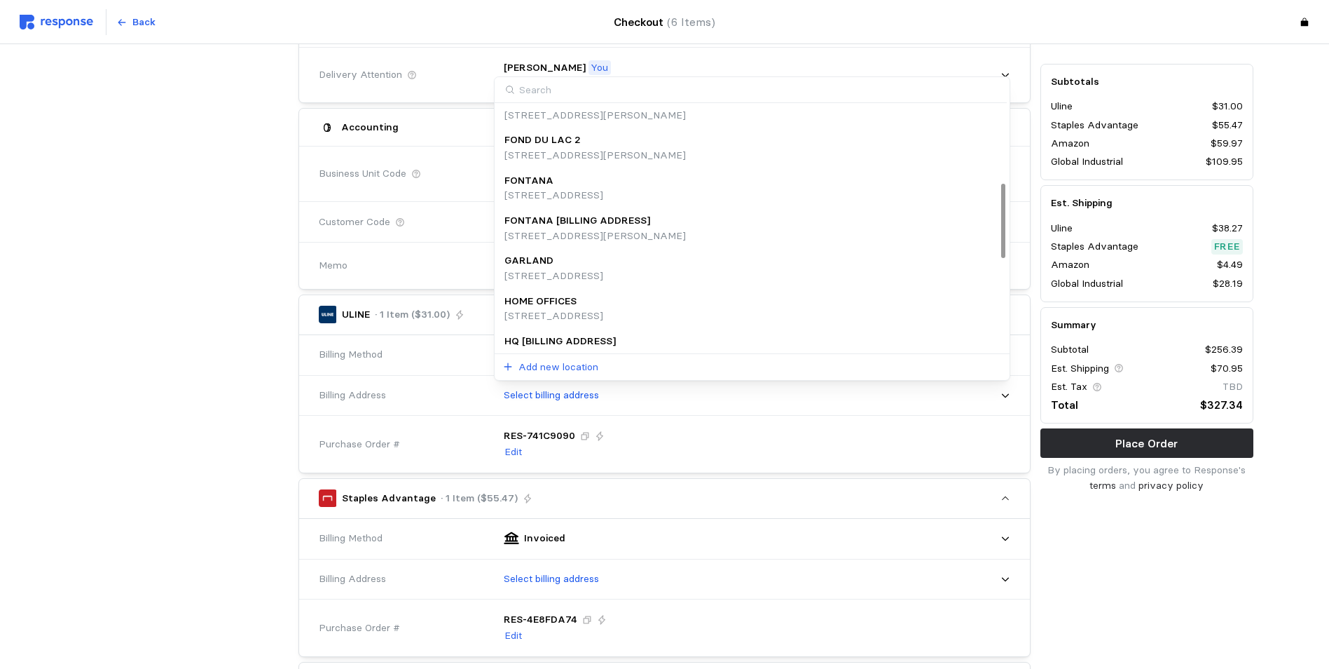
scroll to position [297, 0]
click at [616, 274] on p "[STREET_ADDRESS]" at bounding box center [560, 278] width 111 height 15
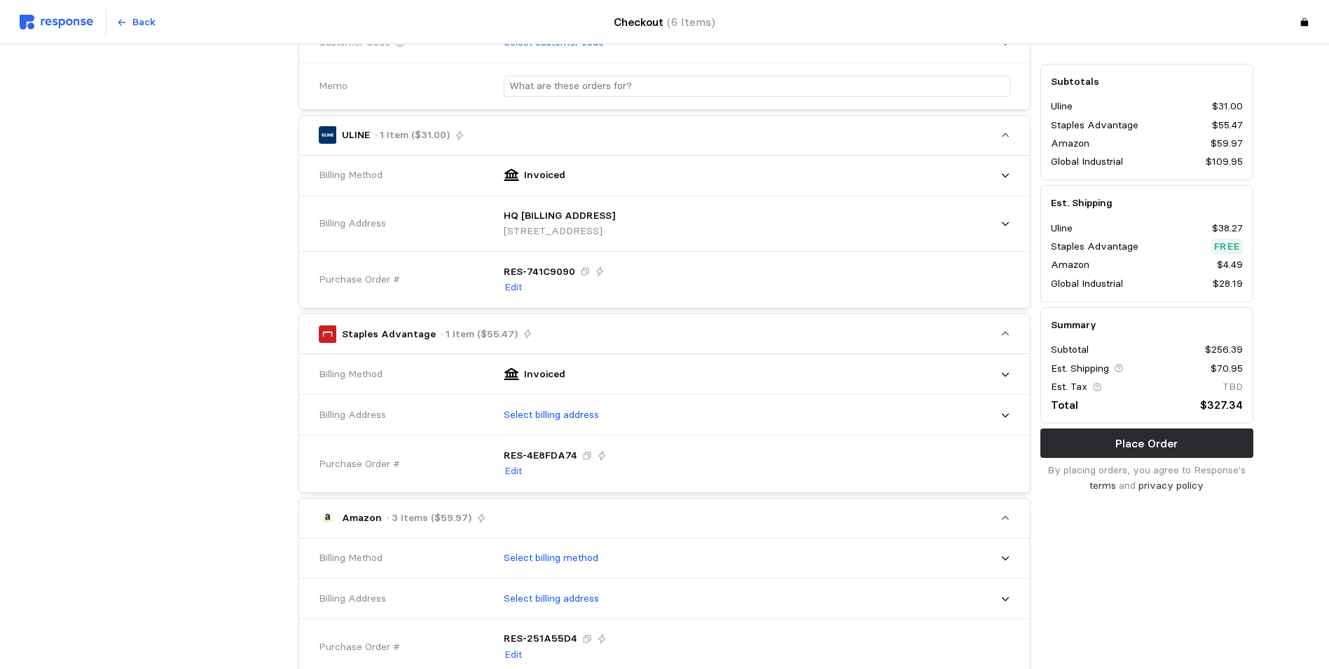
scroll to position [456, 0]
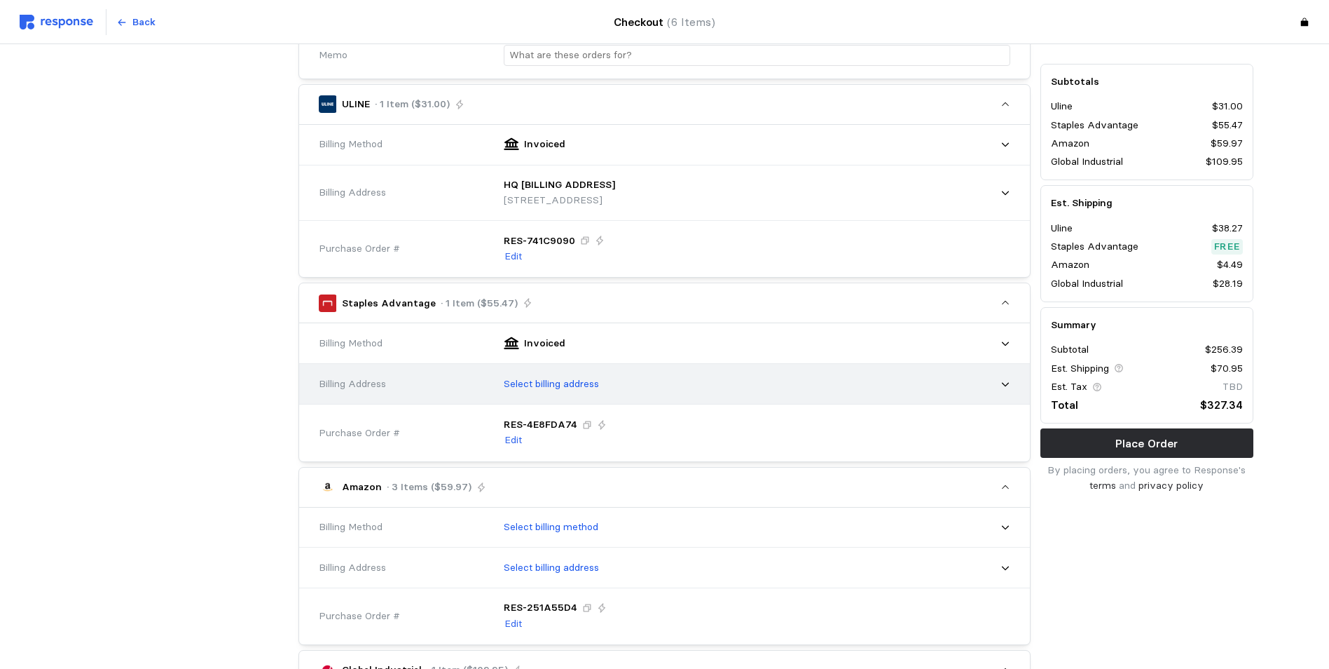
click at [1004, 381] on icon at bounding box center [1006, 384] width 10 height 10
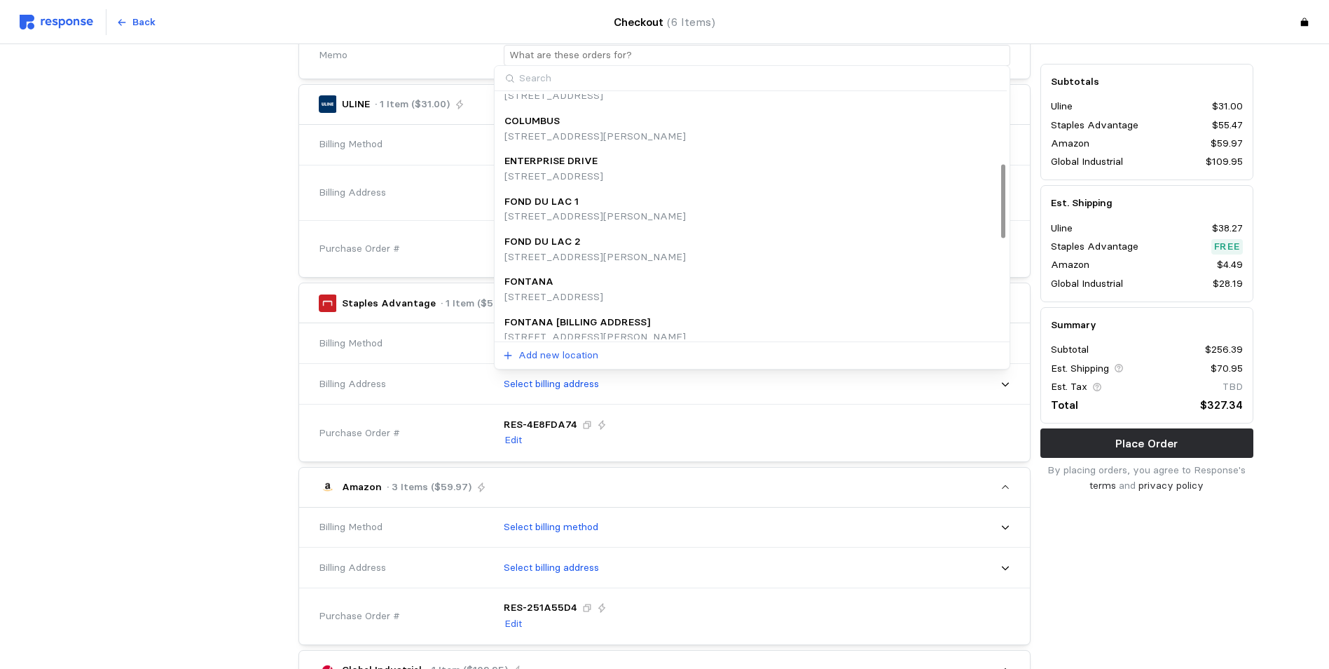
scroll to position [280, 0]
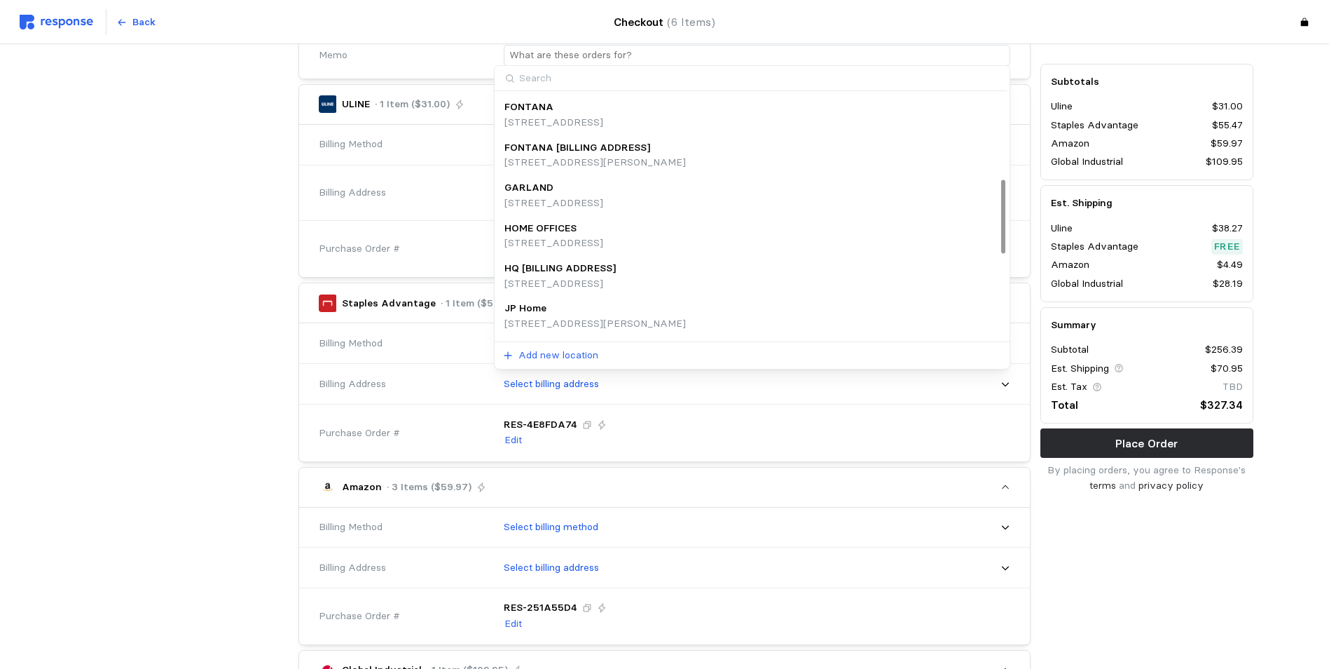
click at [613, 280] on p "[STREET_ADDRESS]" at bounding box center [560, 283] width 111 height 15
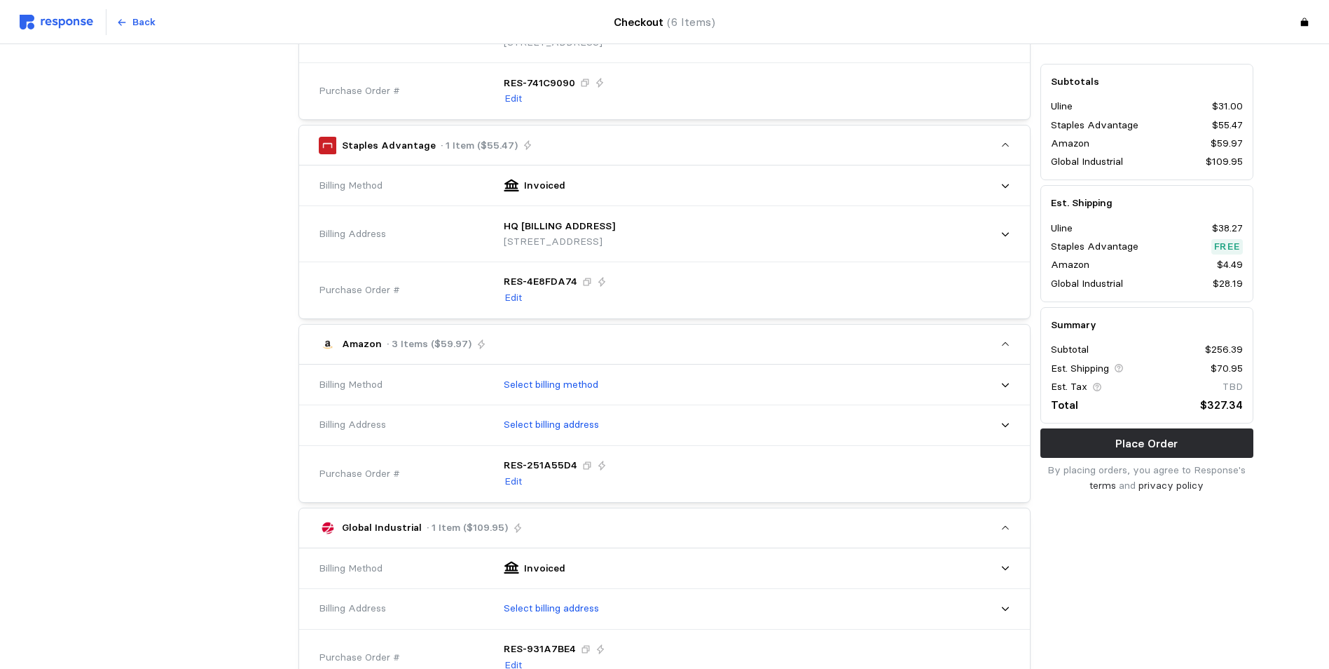
scroll to position [666, 0]
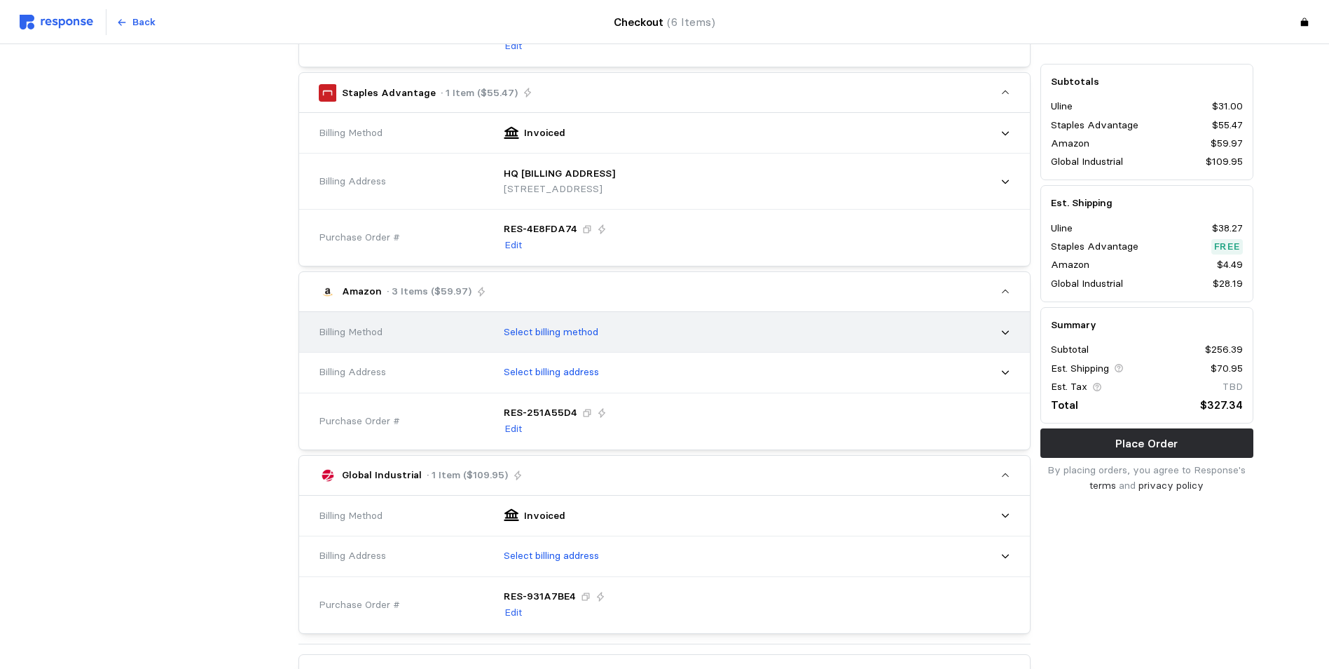
click at [1006, 330] on icon at bounding box center [1006, 332] width 10 height 10
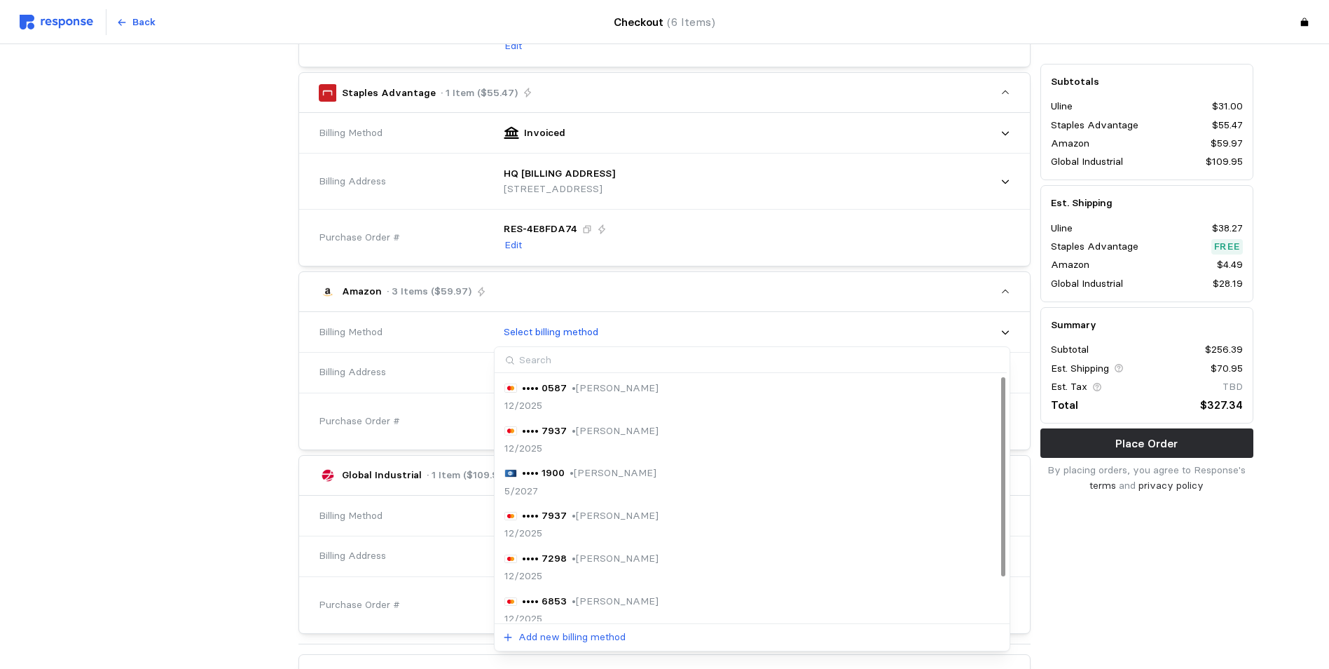
click at [601, 514] on p "• [PERSON_NAME]" at bounding box center [615, 515] width 87 height 15
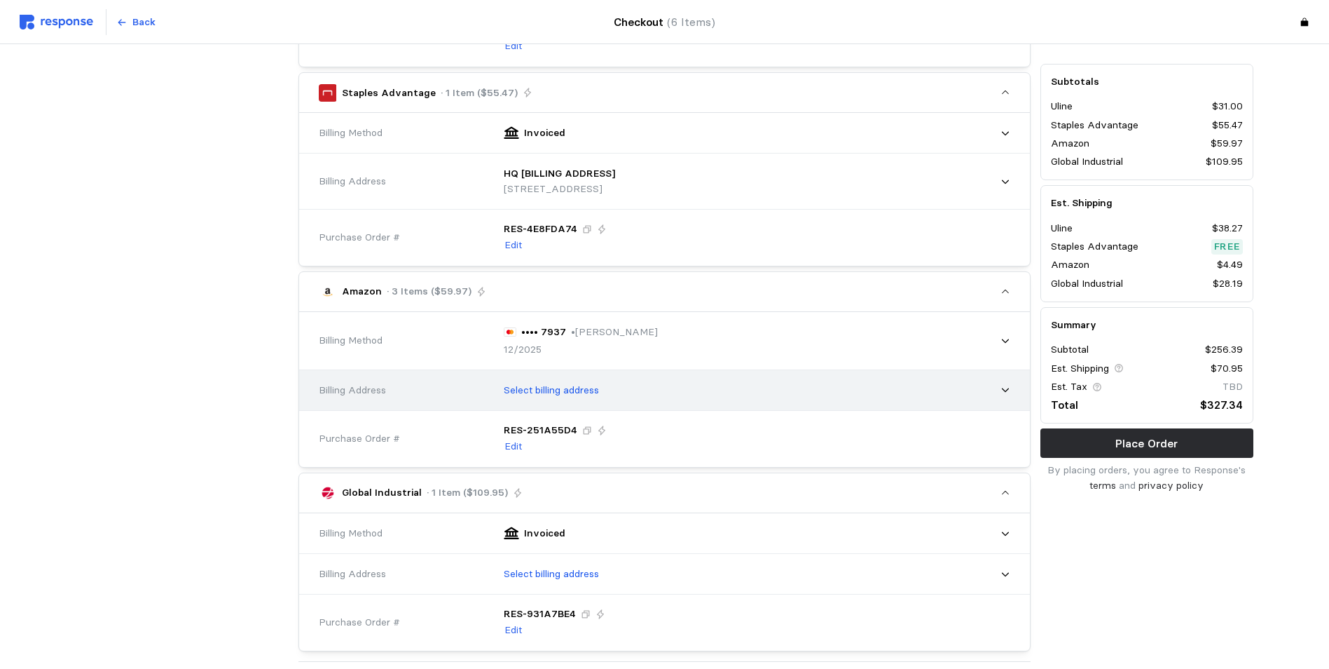
click at [1003, 388] on icon at bounding box center [1006, 390] width 10 height 10
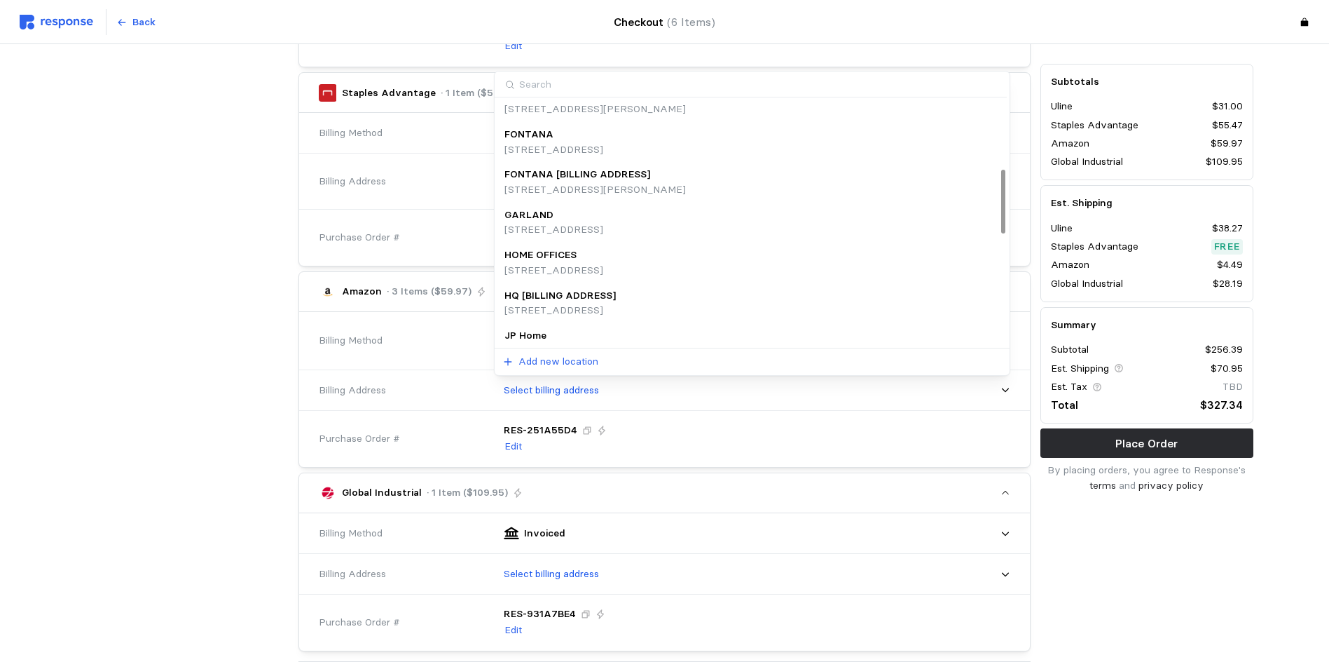
scroll to position [0, 0]
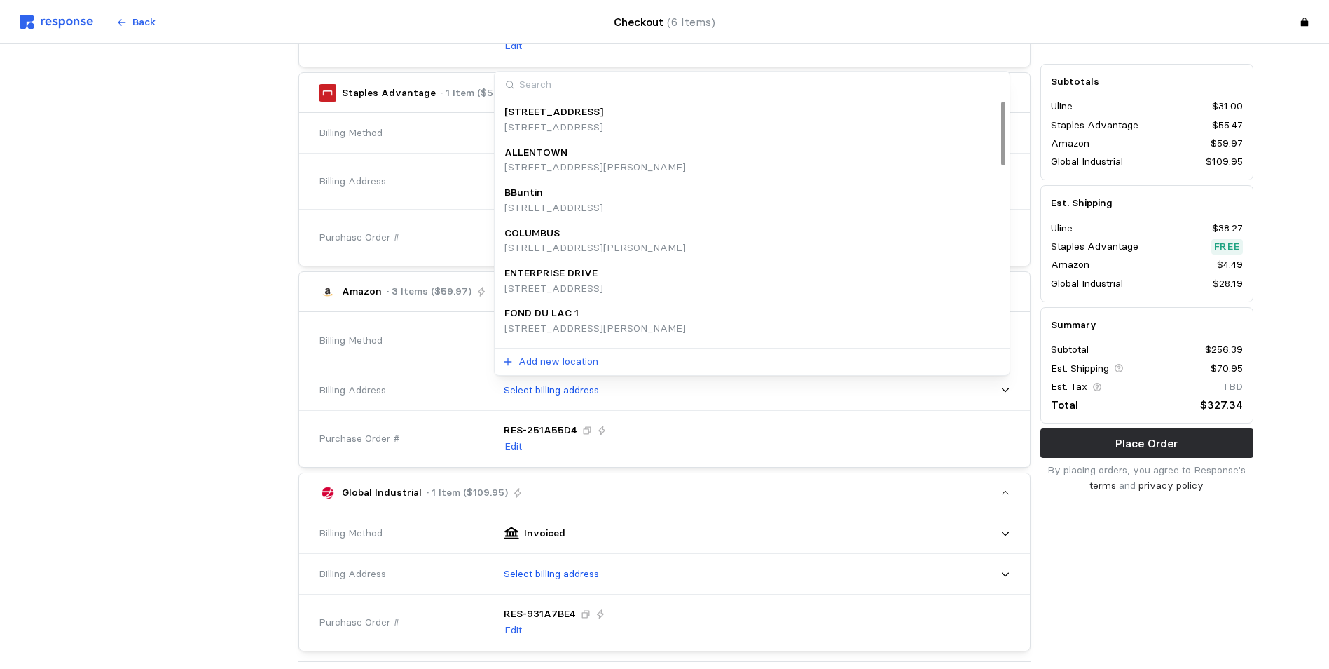
click at [233, 249] on div at bounding box center [182, 457] width 223 height 1971
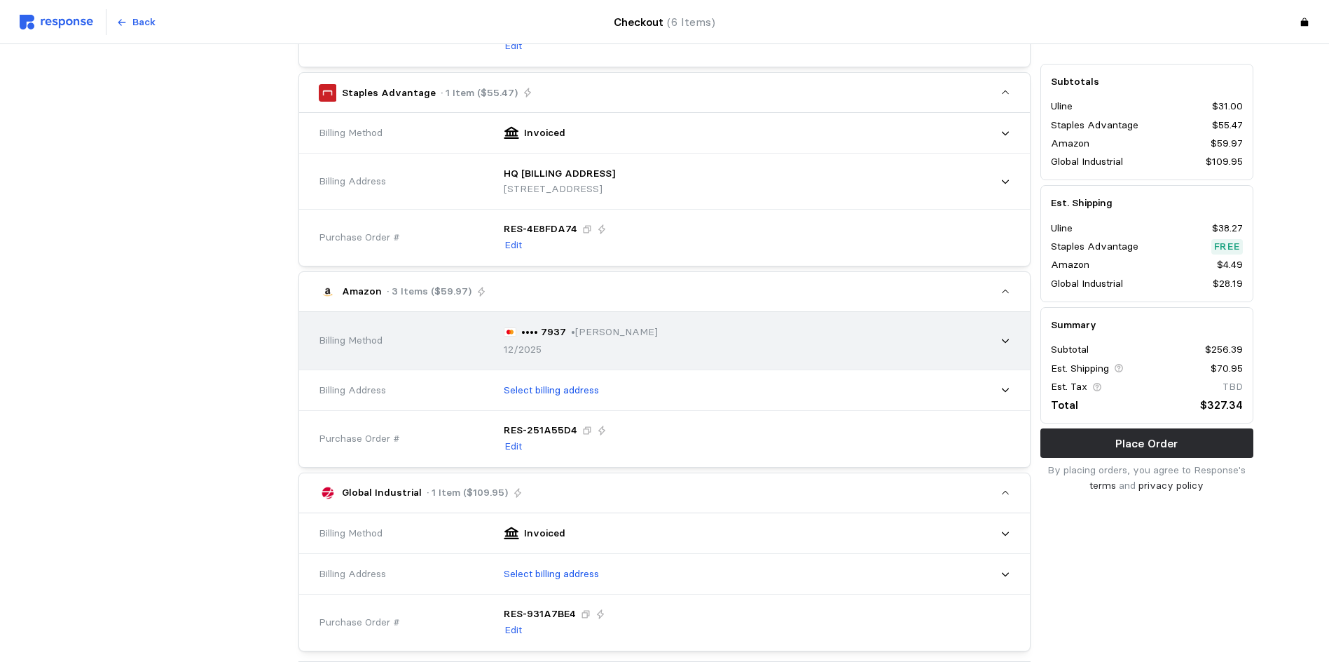
click at [1004, 340] on icon at bounding box center [1006, 341] width 10 height 10
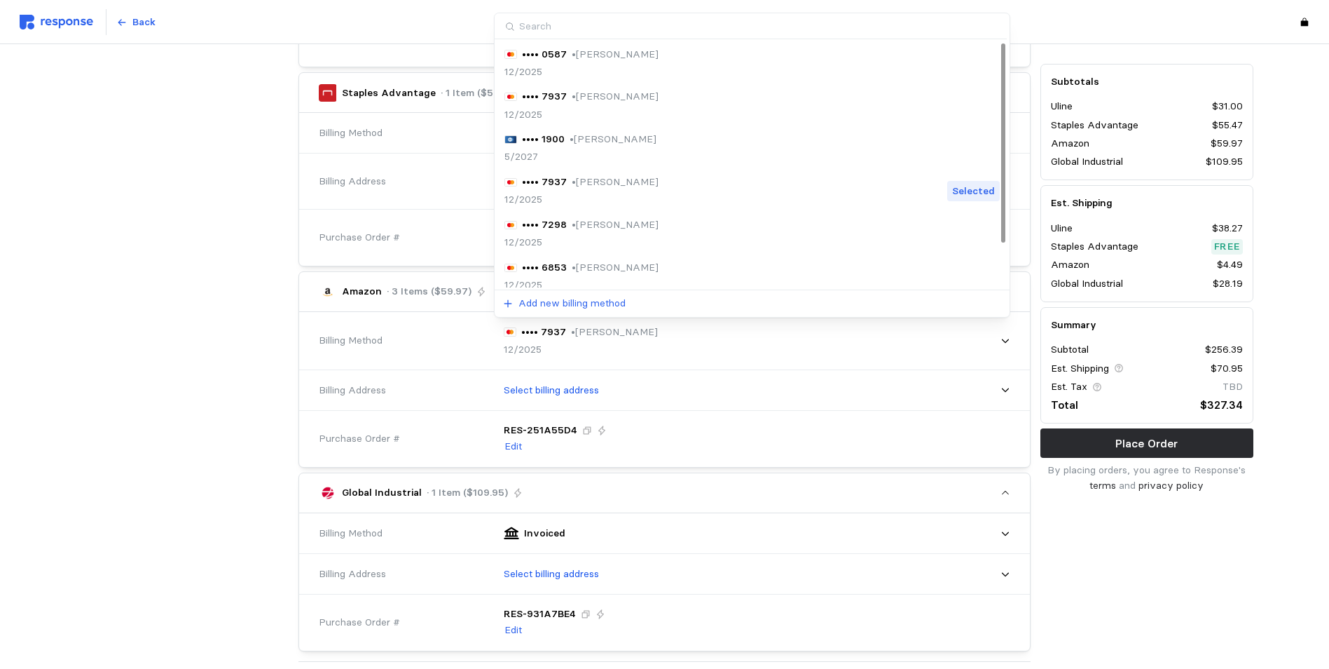
click at [575, 95] on p "• [PERSON_NAME]" at bounding box center [615, 96] width 87 height 15
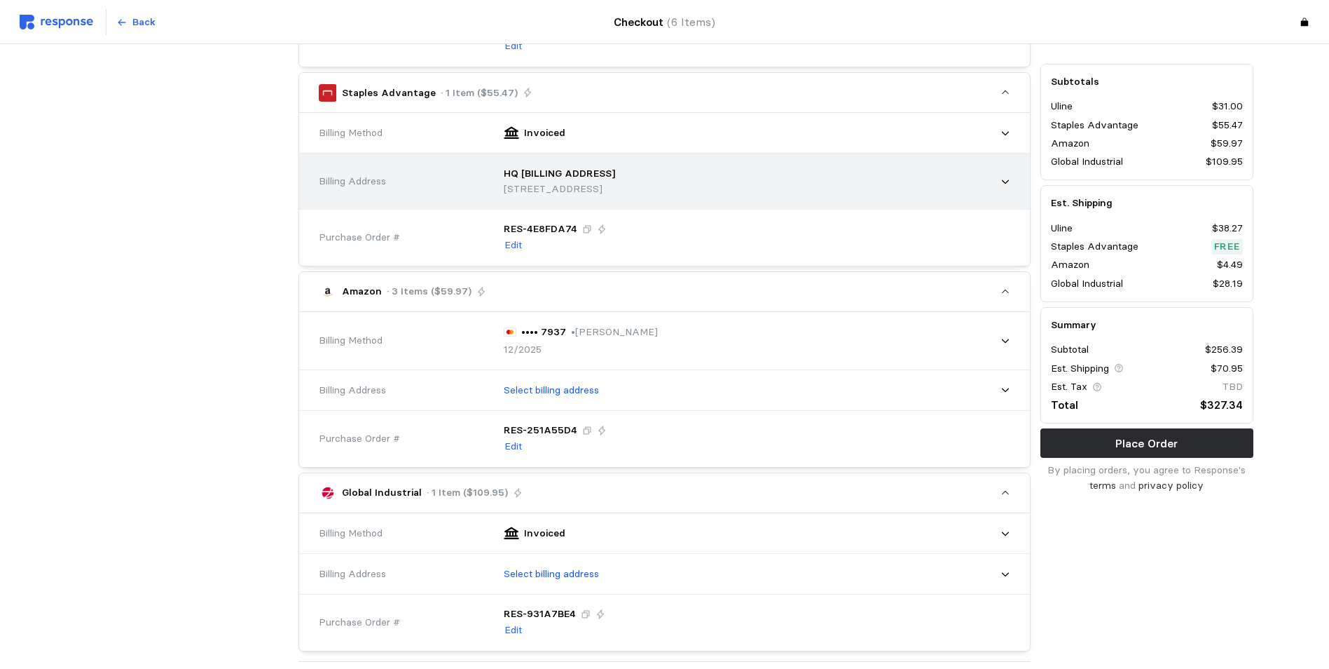
click at [1008, 179] on icon at bounding box center [1006, 182] width 10 height 10
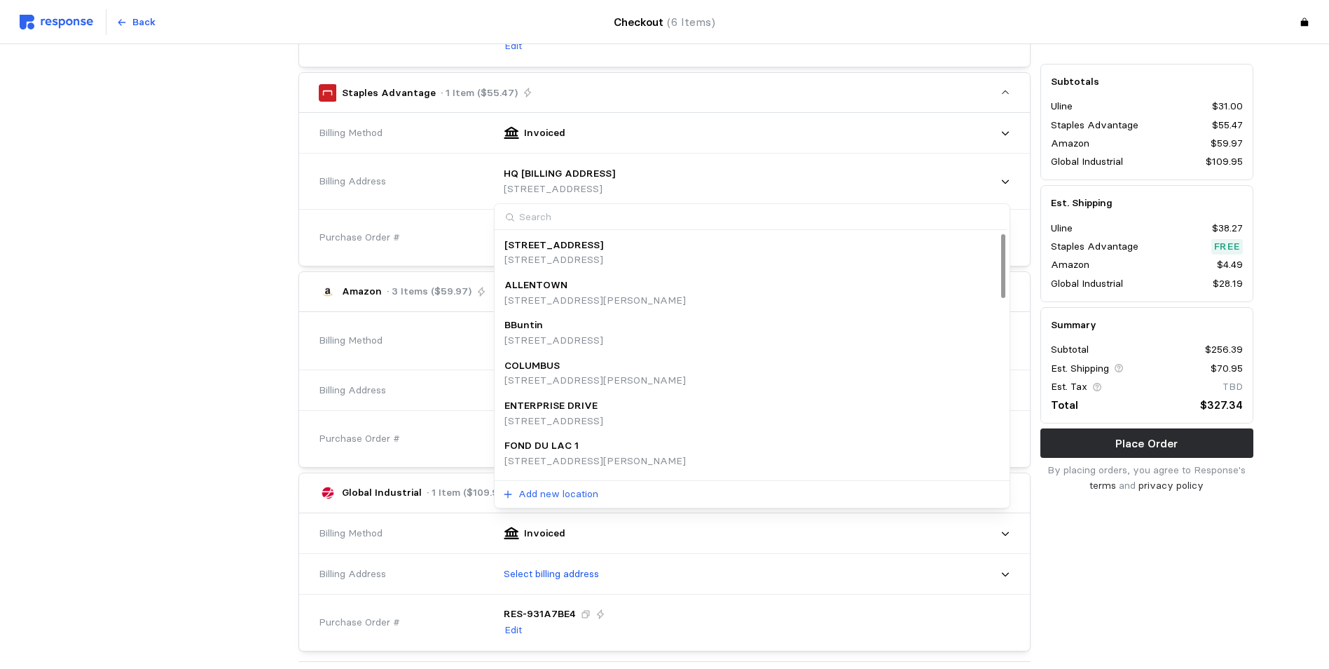
click at [182, 273] on div at bounding box center [182, 457] width 223 height 1971
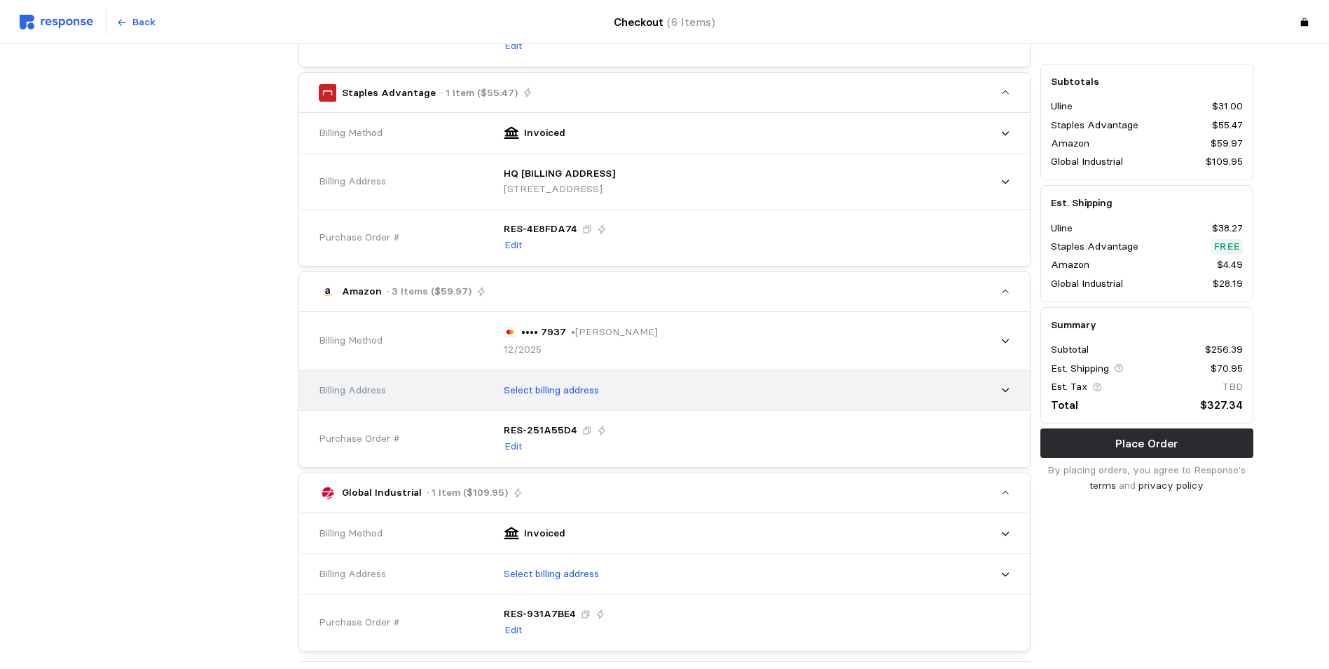
click at [1005, 388] on icon at bounding box center [1006, 390] width 10 height 10
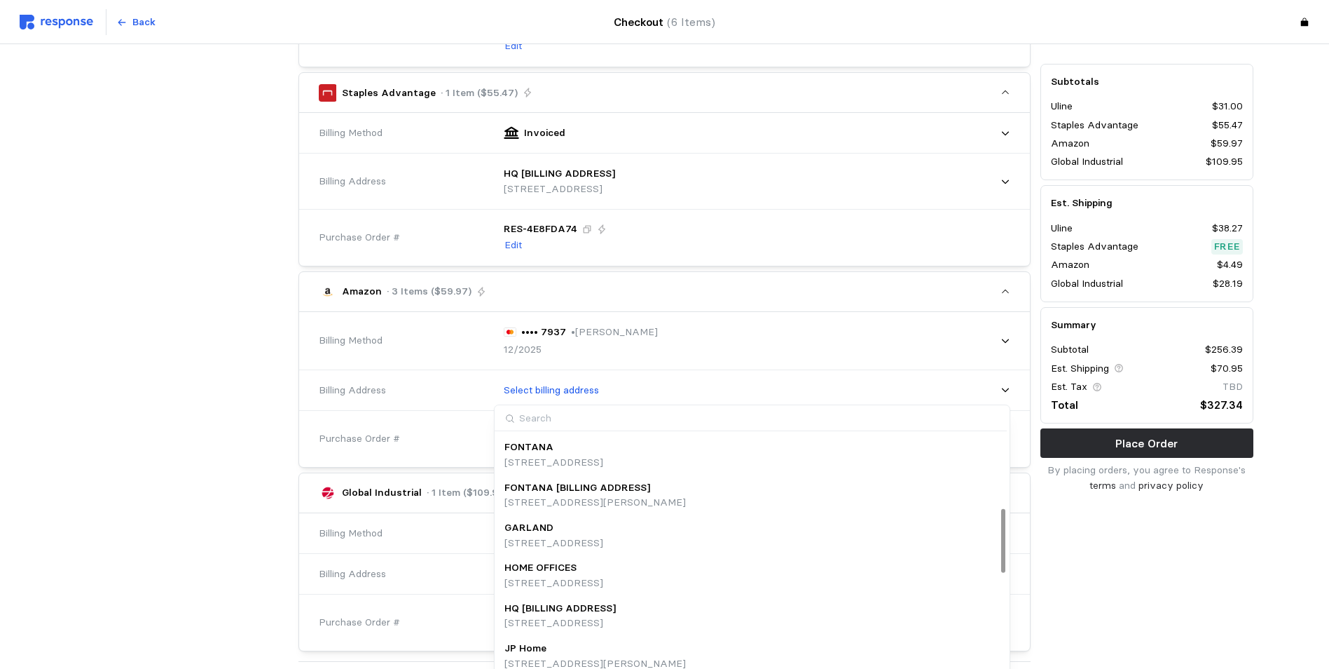
scroll to position [350, 0]
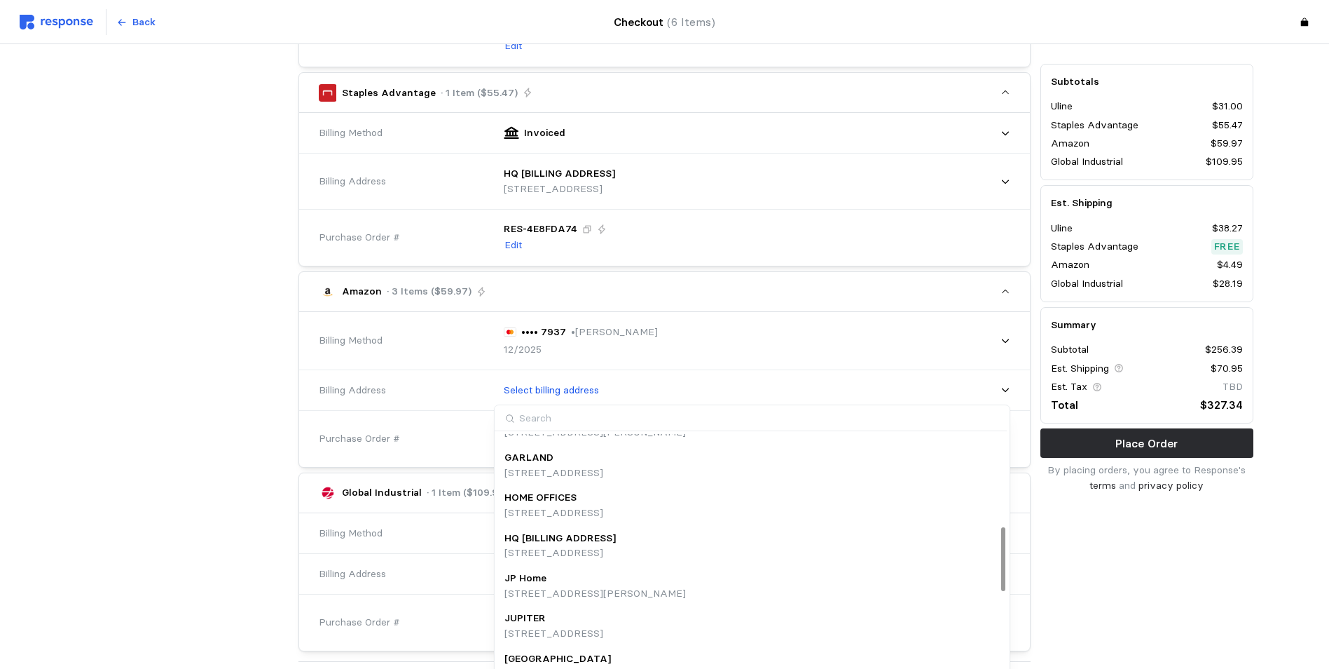
click at [543, 583] on p "JP Home" at bounding box center [526, 577] width 42 height 15
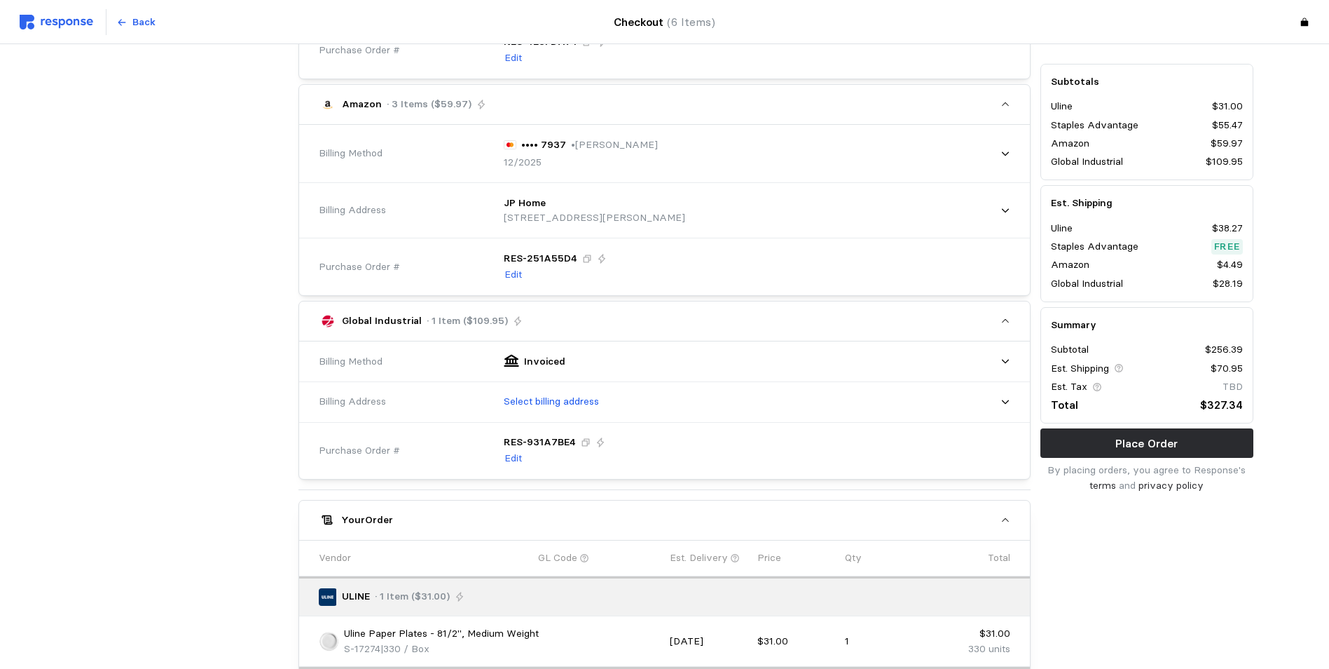
scroll to position [877, 0]
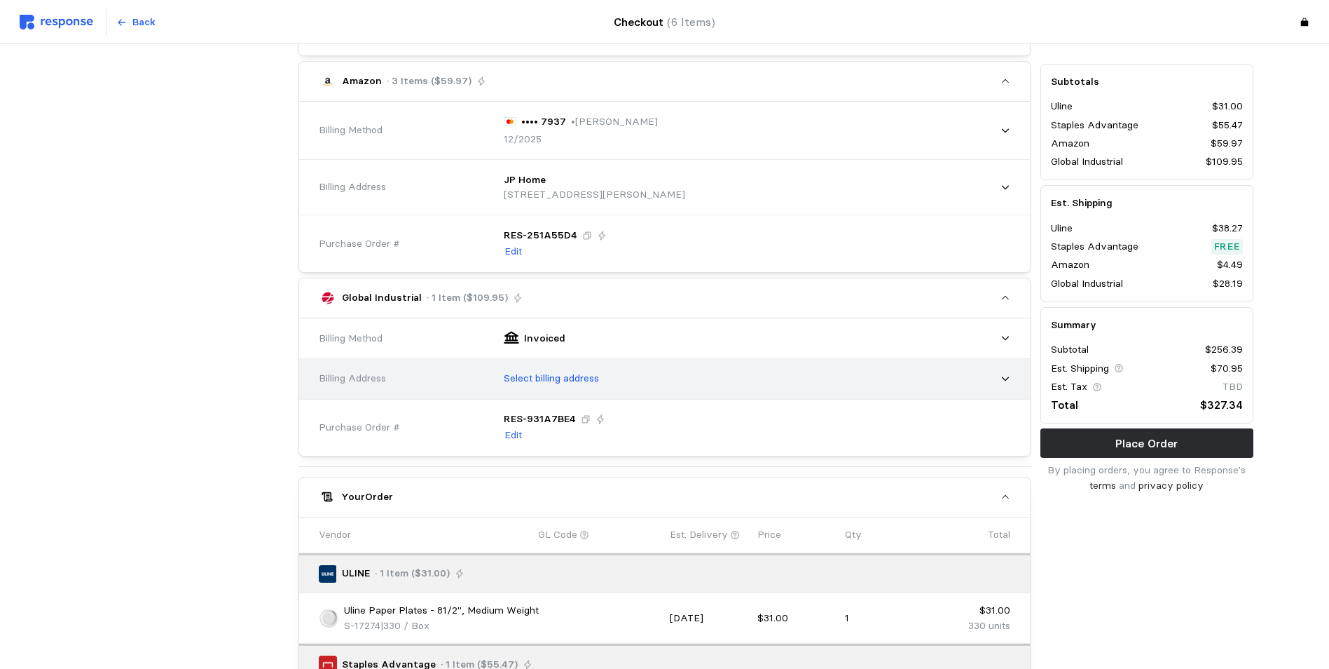
click at [1003, 376] on icon at bounding box center [1006, 379] width 10 height 10
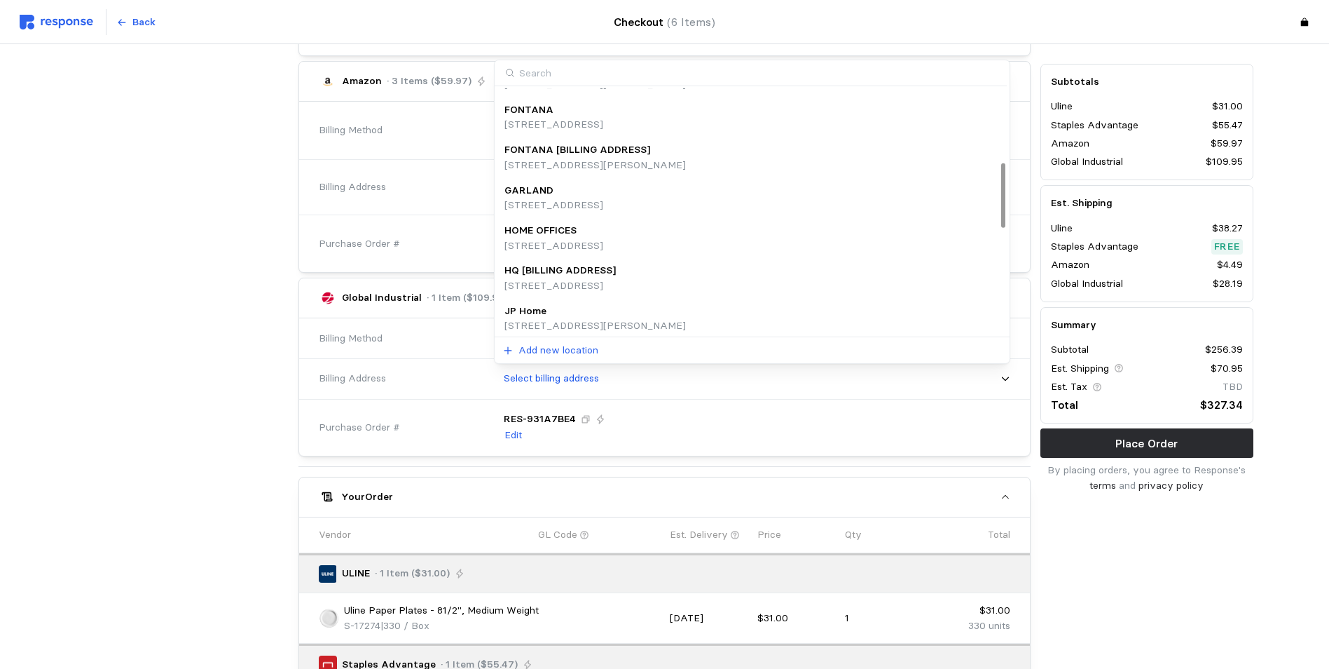
scroll to position [280, 0]
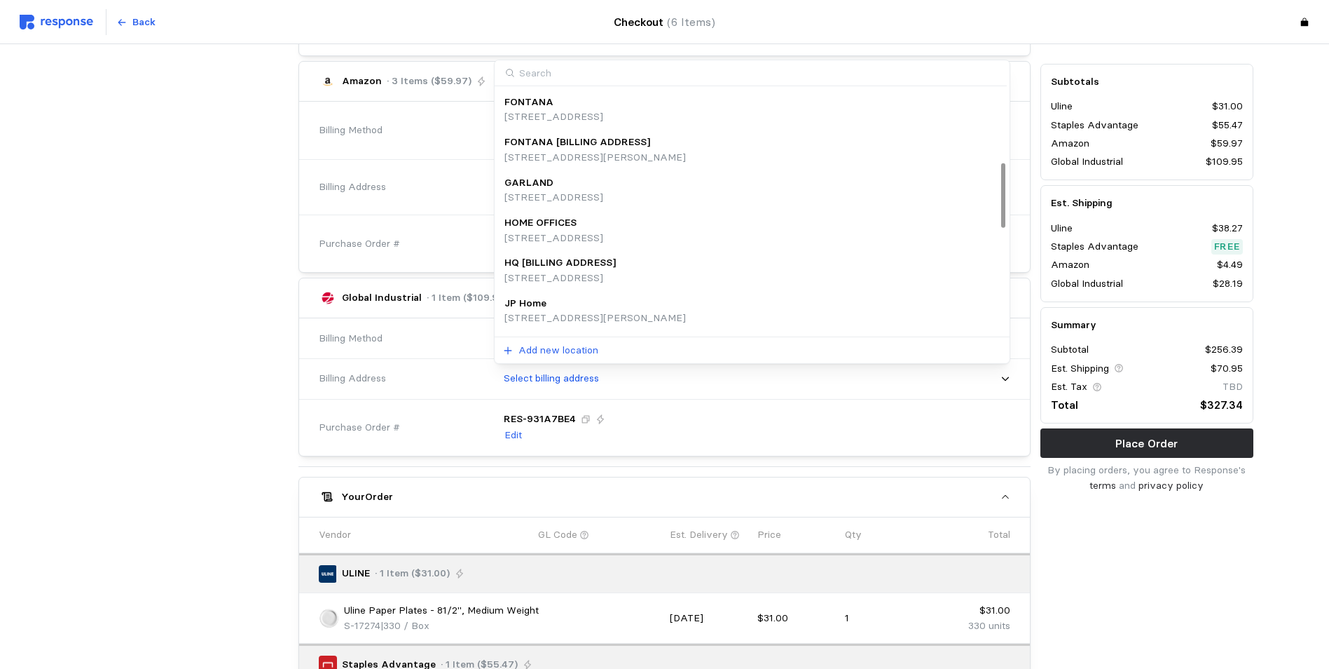
click at [592, 273] on p "[STREET_ADDRESS]" at bounding box center [560, 278] width 111 height 15
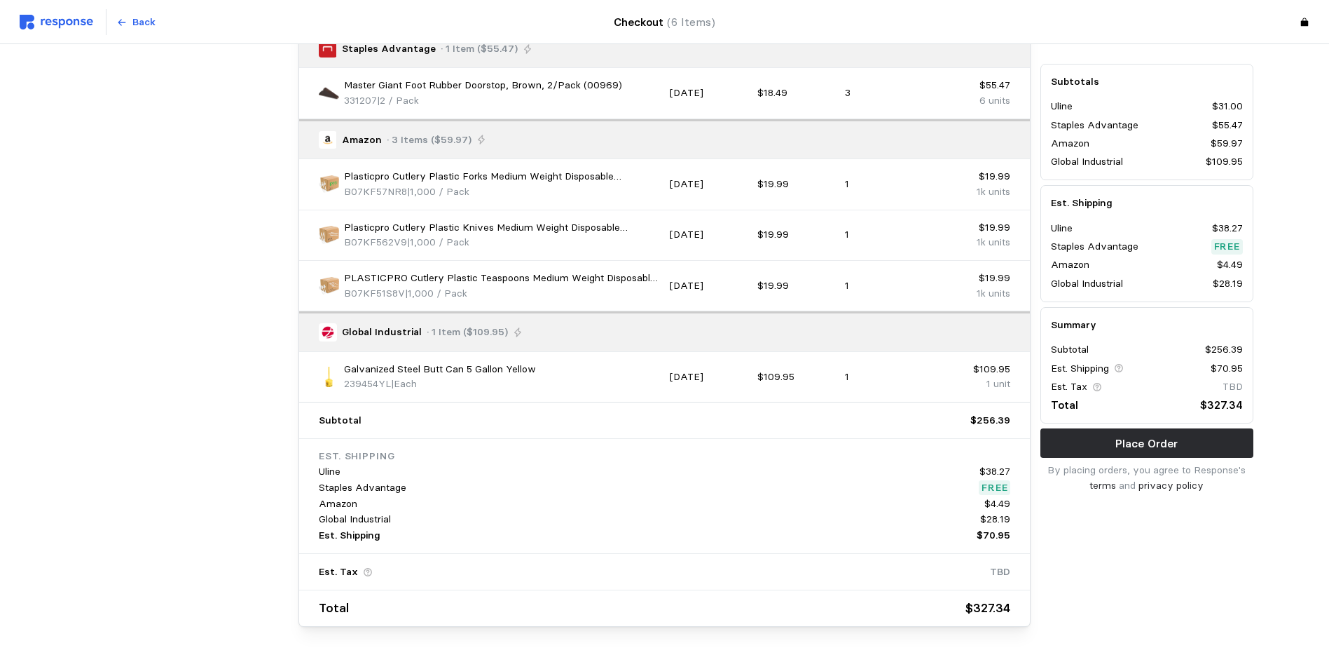
scroll to position [1544, 0]
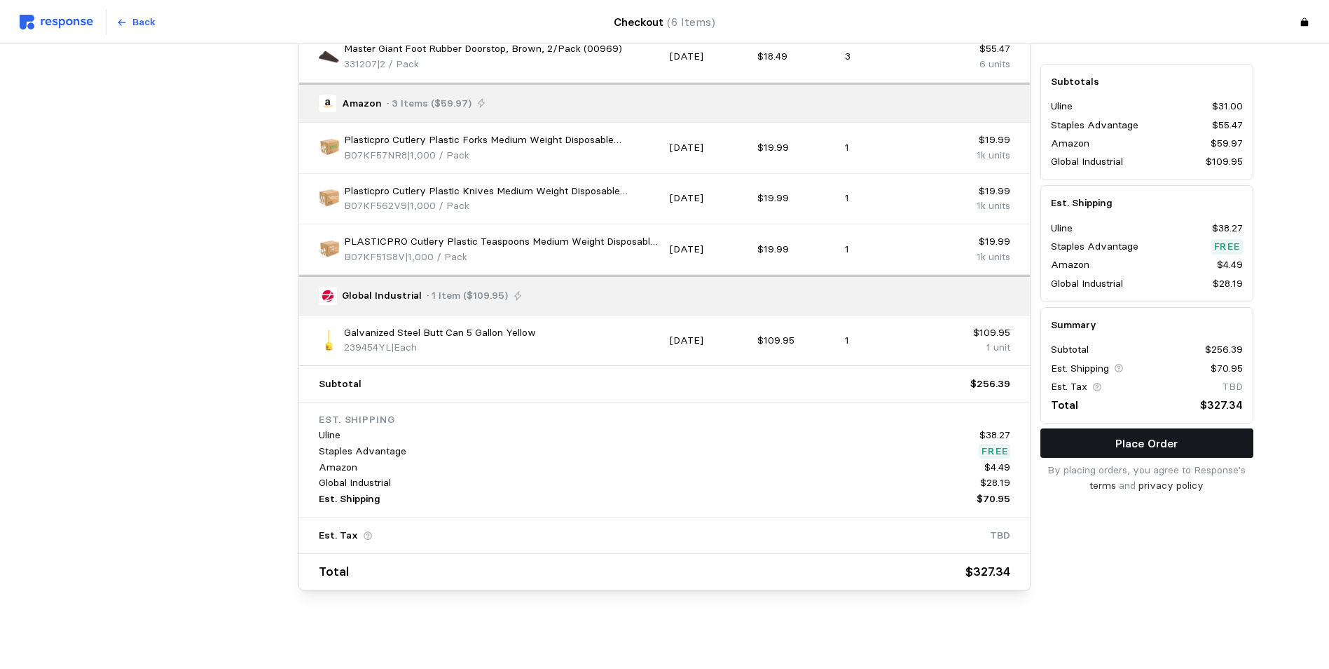
click at [1156, 439] on p "Place Order" at bounding box center [1147, 443] width 62 height 18
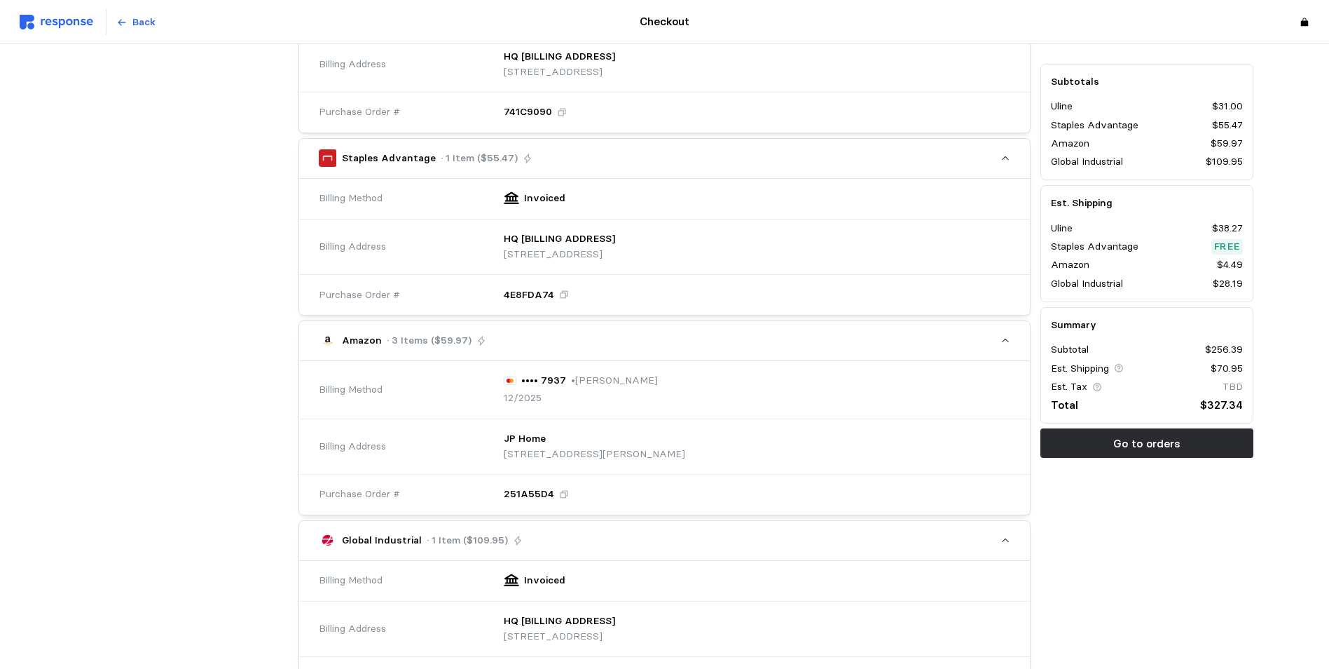
scroll to position [631, 0]
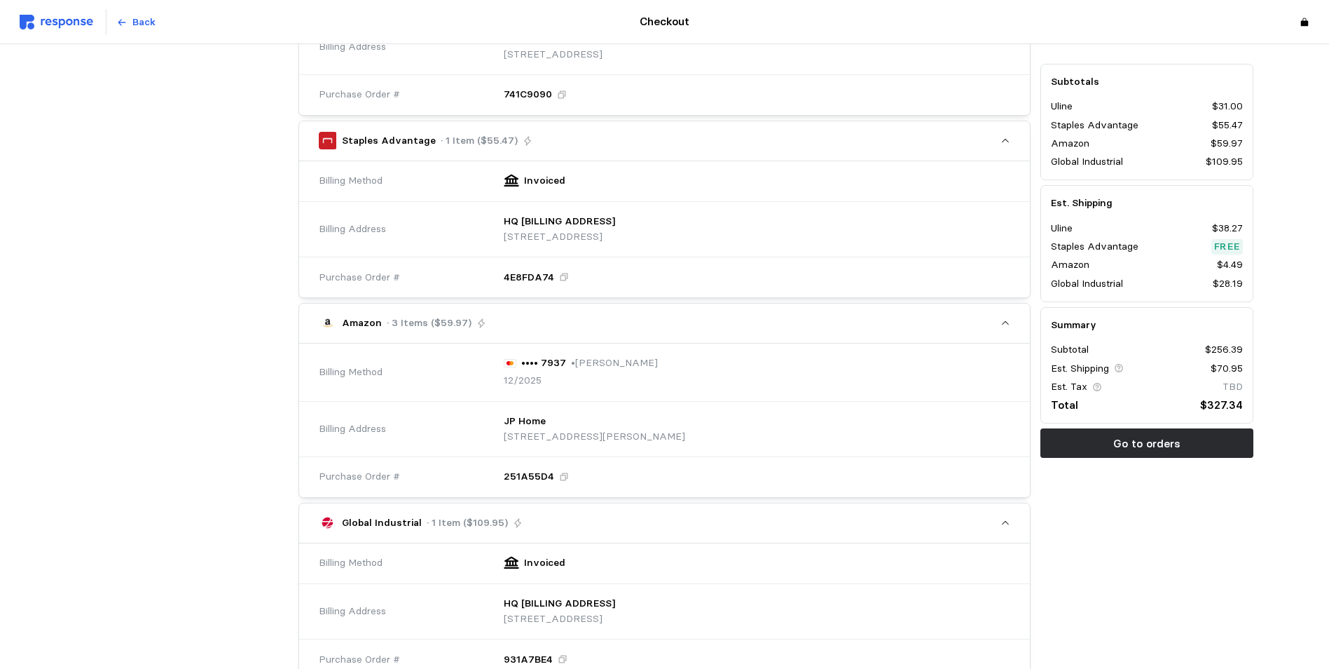
click at [411, 320] on p "· 3 Items ($59.97)" at bounding box center [429, 322] width 85 height 15
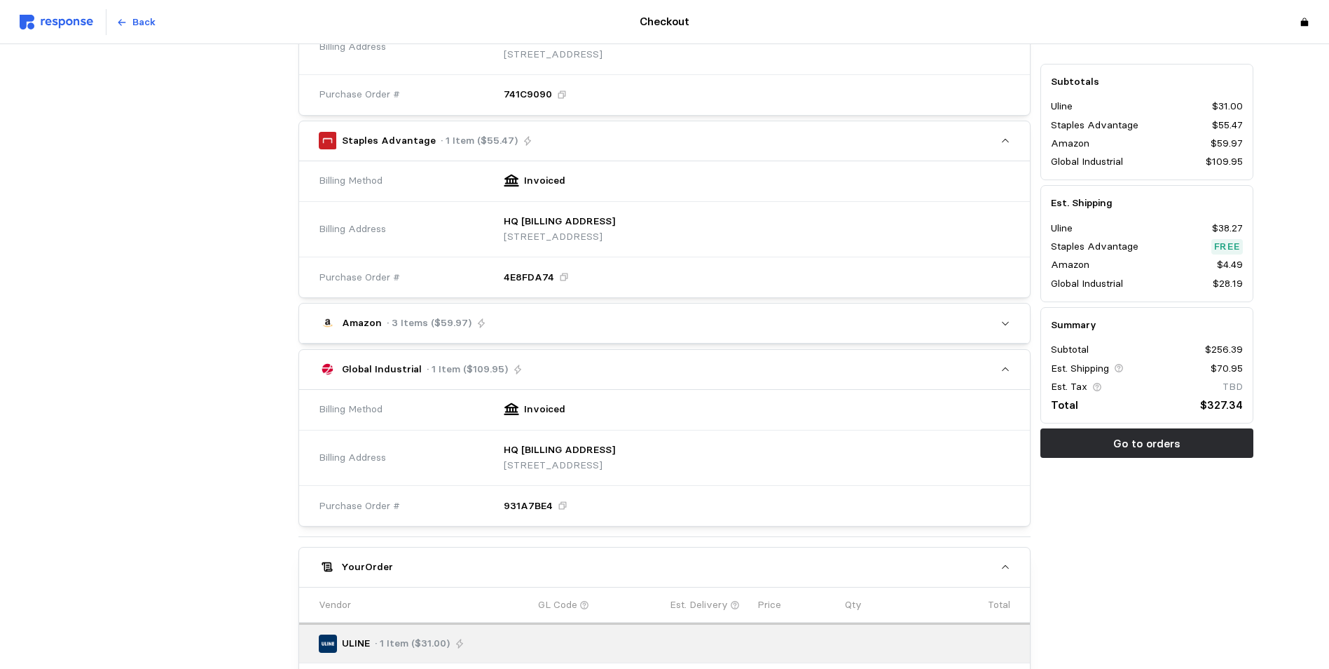
click at [382, 561] on h5 "Your Order" at bounding box center [367, 566] width 52 height 15
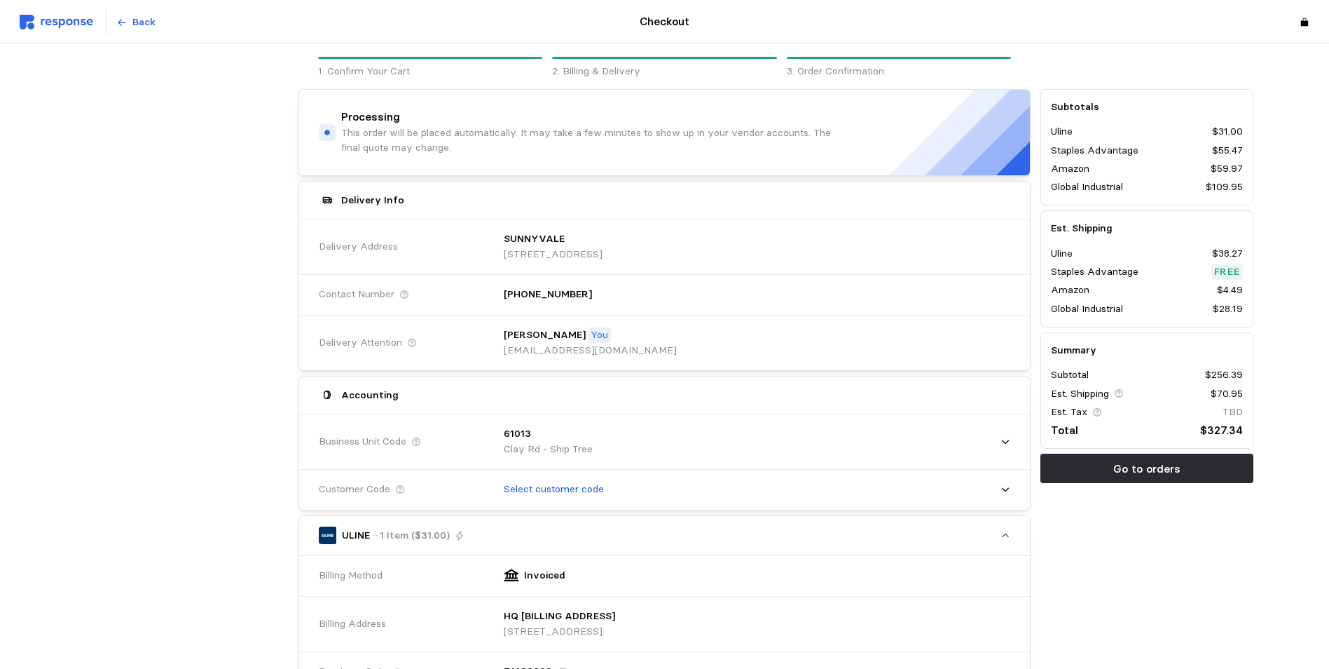
scroll to position [0, 0]
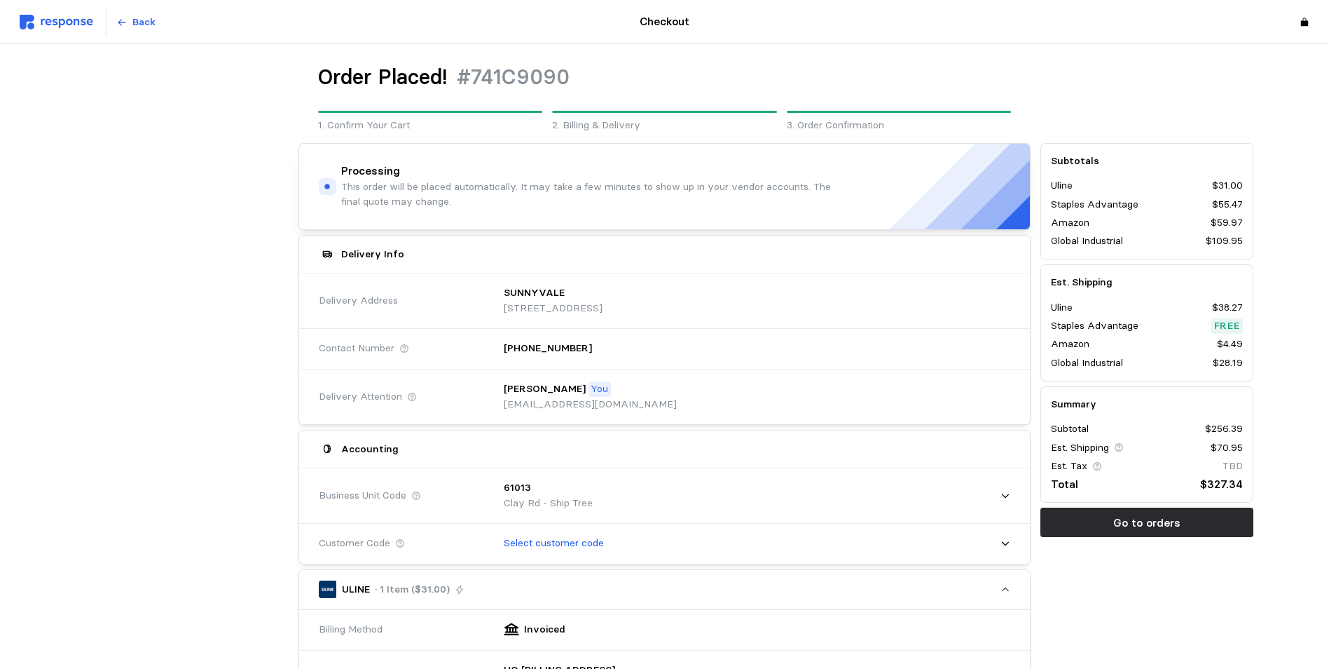
click at [1132, 518] on p "Go to orders" at bounding box center [1147, 523] width 67 height 18
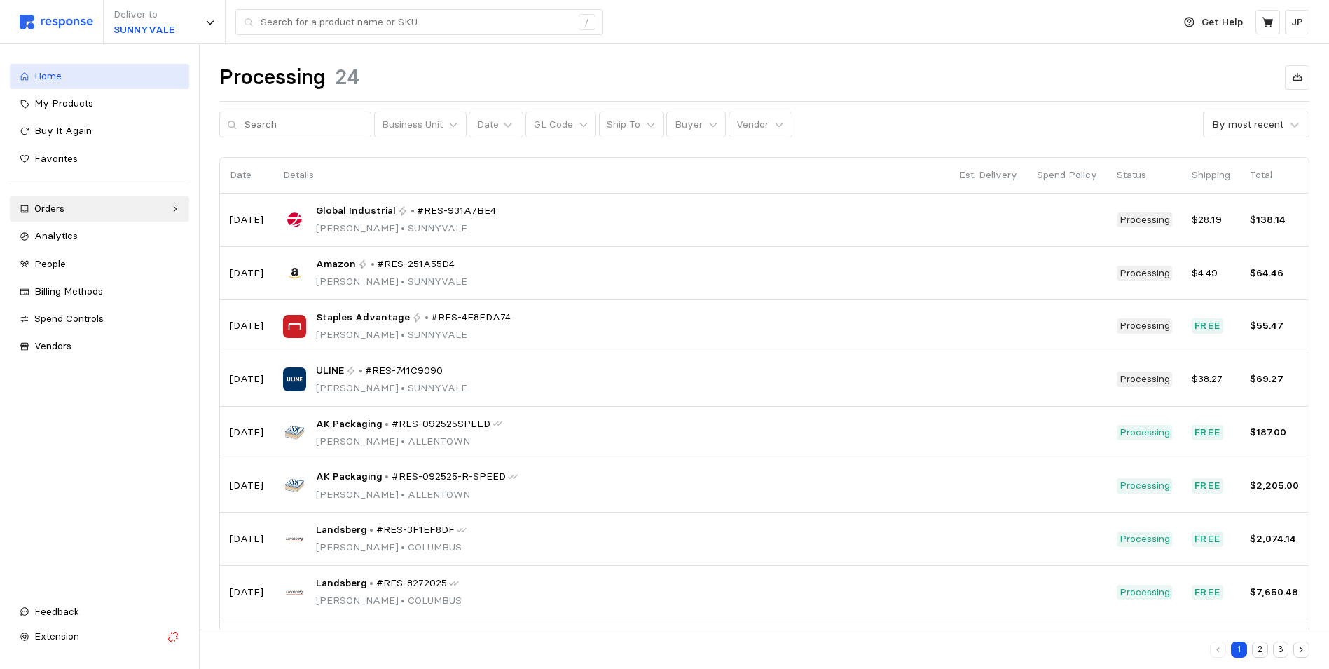
click at [43, 77] on span "Home" at bounding box center [47, 75] width 27 height 13
